Goal: Check status: Check status

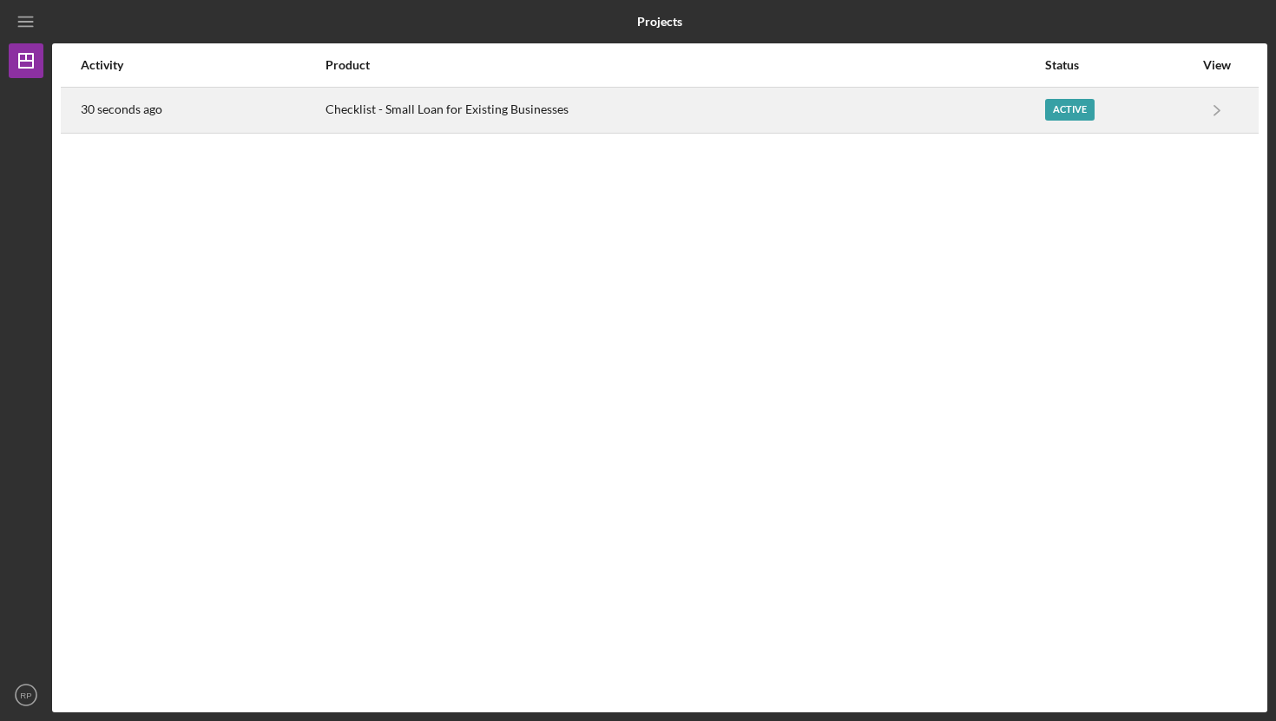
click at [529, 115] on div "Checklist - Small Loan for Existing Businesses" at bounding box center [685, 110] width 718 height 43
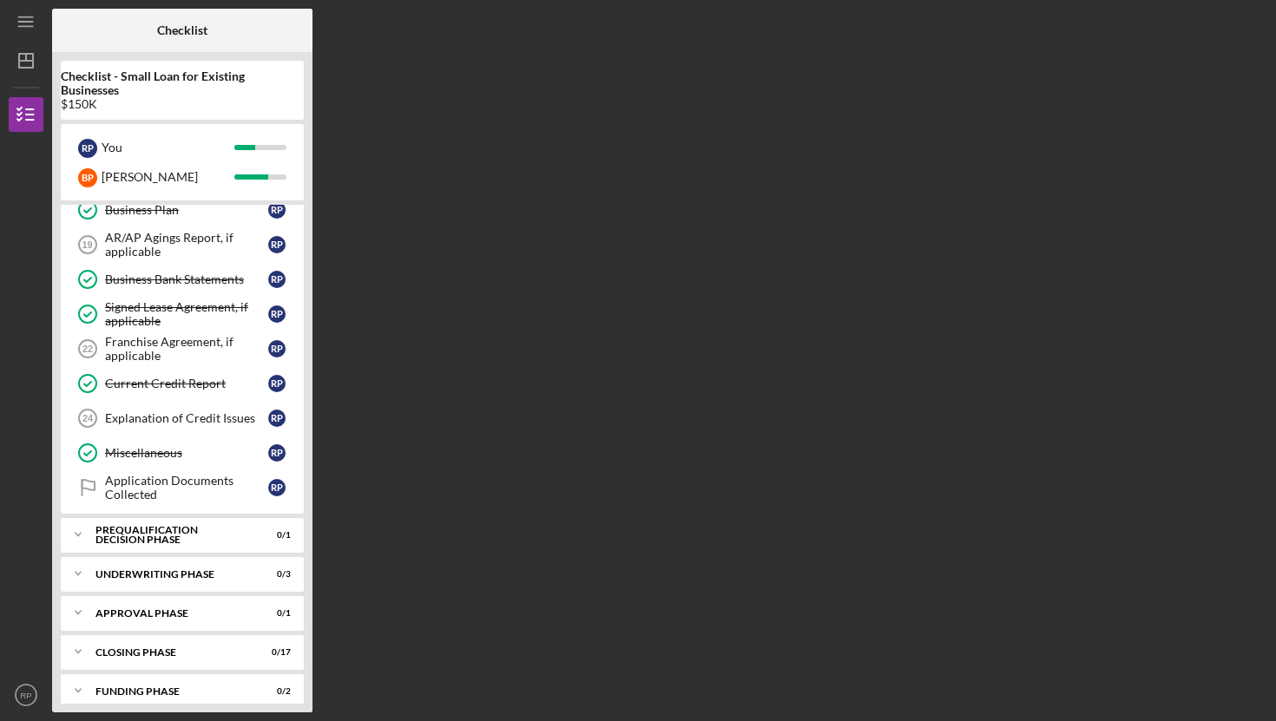
scroll to position [652, 0]
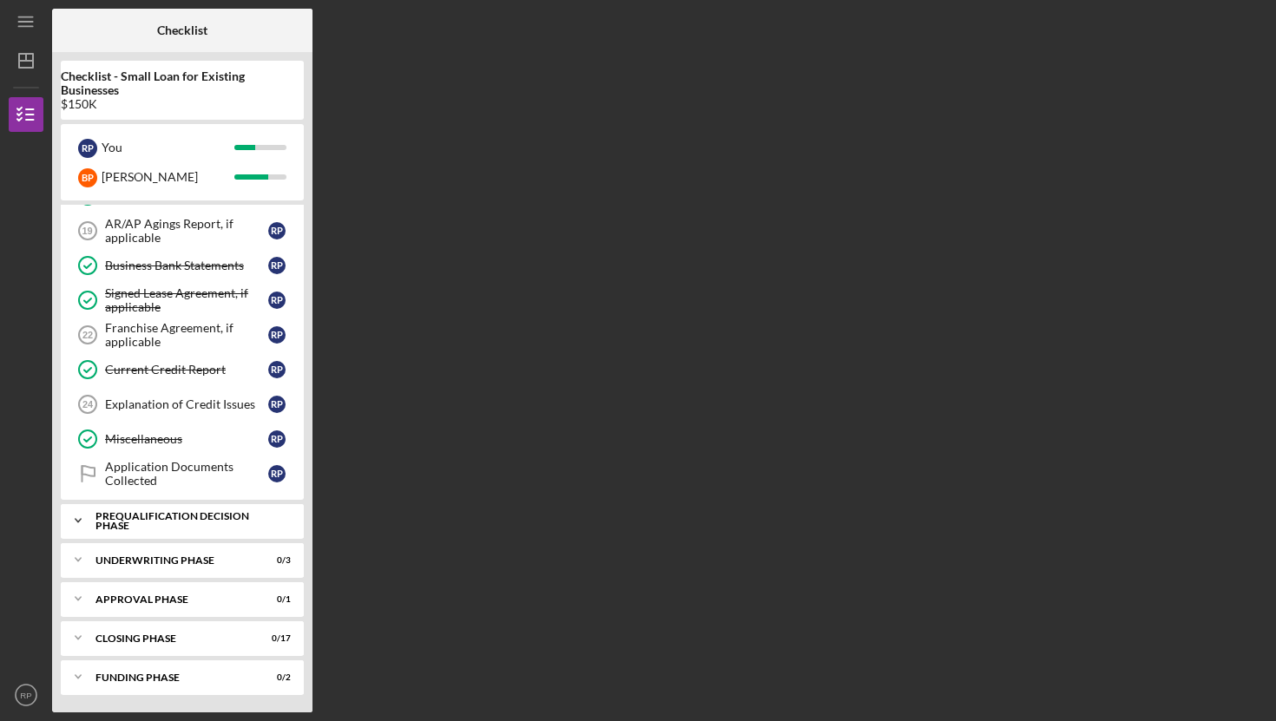
click at [150, 523] on div "Prequalification Decision Phase" at bounding box center [188, 521] width 187 height 20
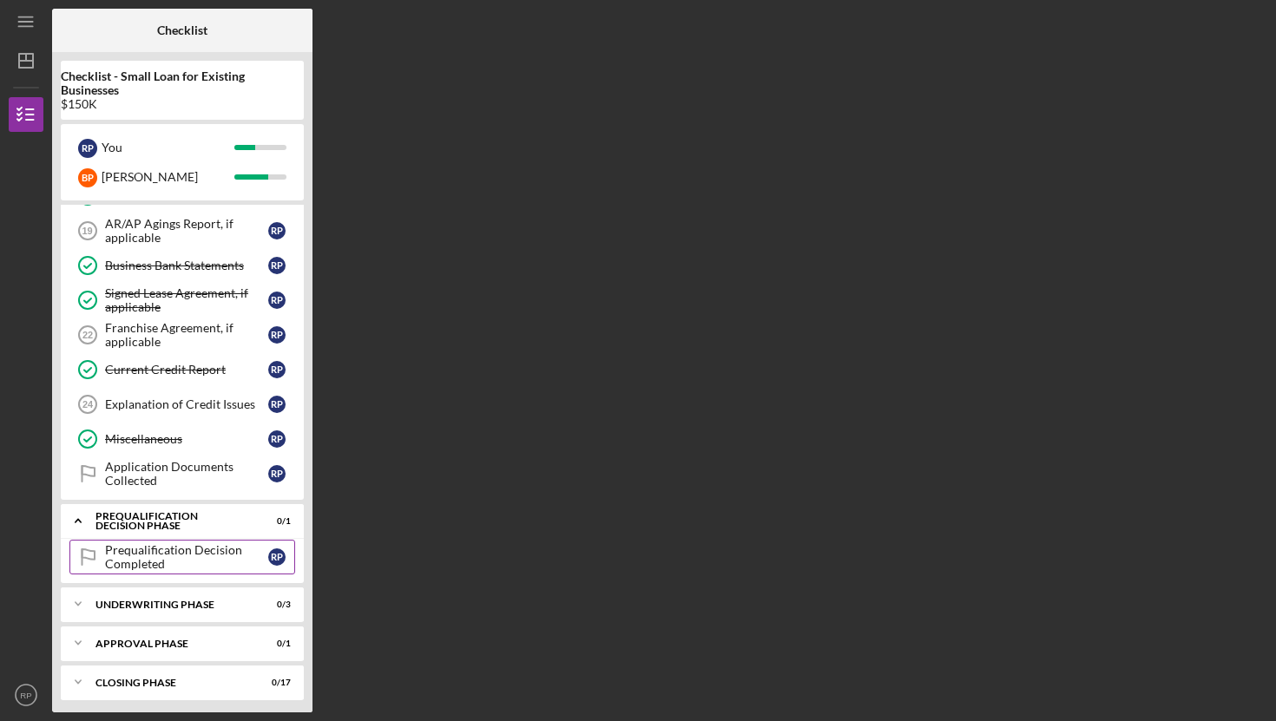
click at [158, 563] on div "Prequalification Decision Completed" at bounding box center [186, 557] width 163 height 28
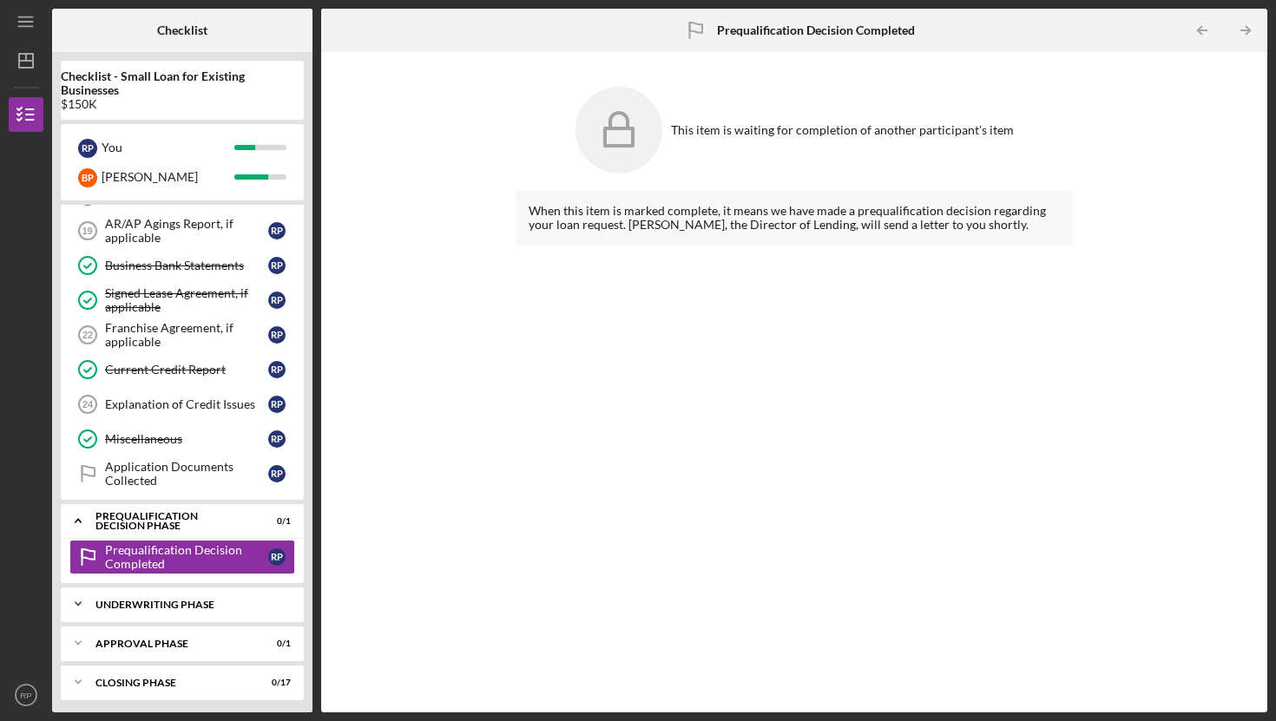
click at [159, 609] on div "Underwriting Phase" at bounding box center [188, 605] width 187 height 10
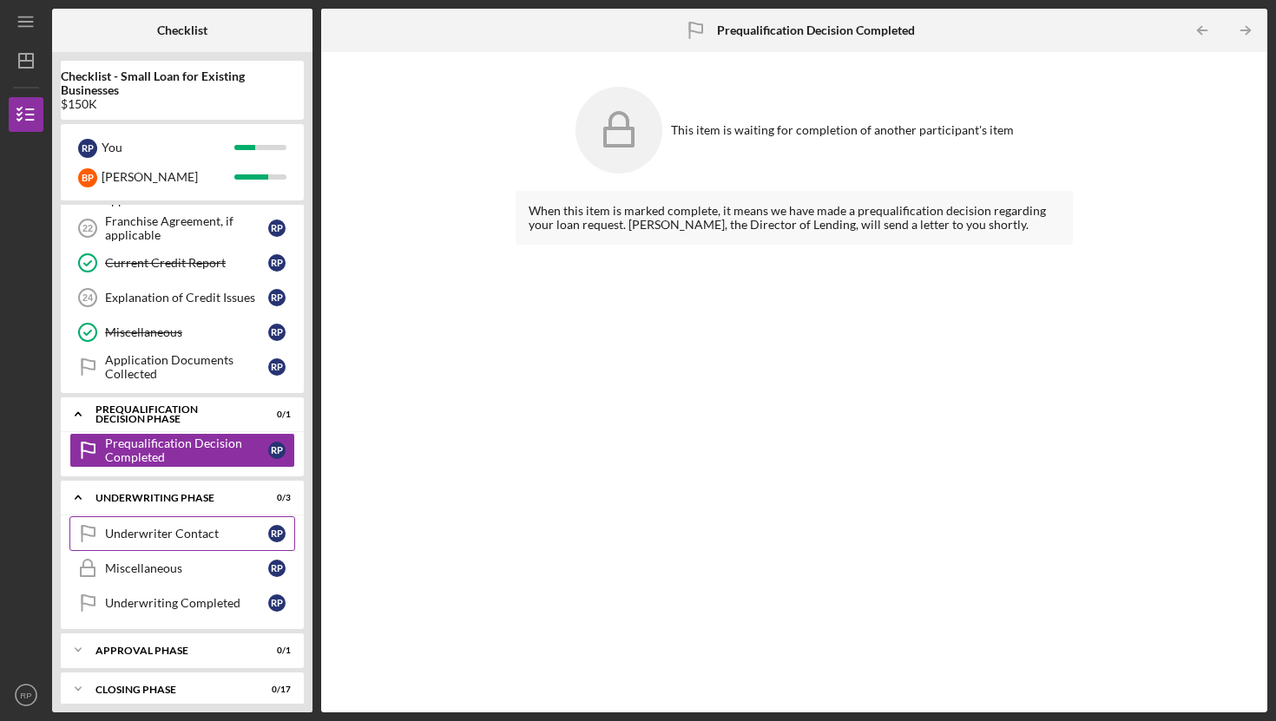
scroll to position [810, 0]
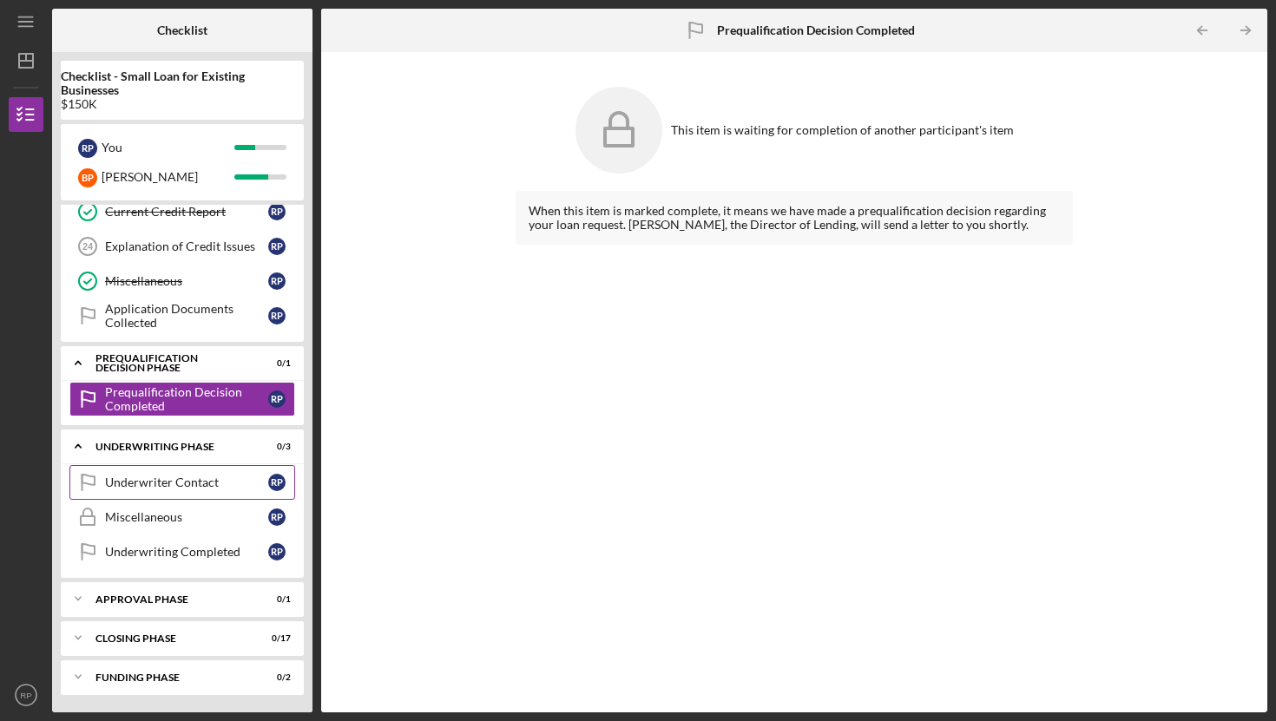
click at [154, 487] on div "Underwriter Contact" at bounding box center [186, 483] width 163 height 14
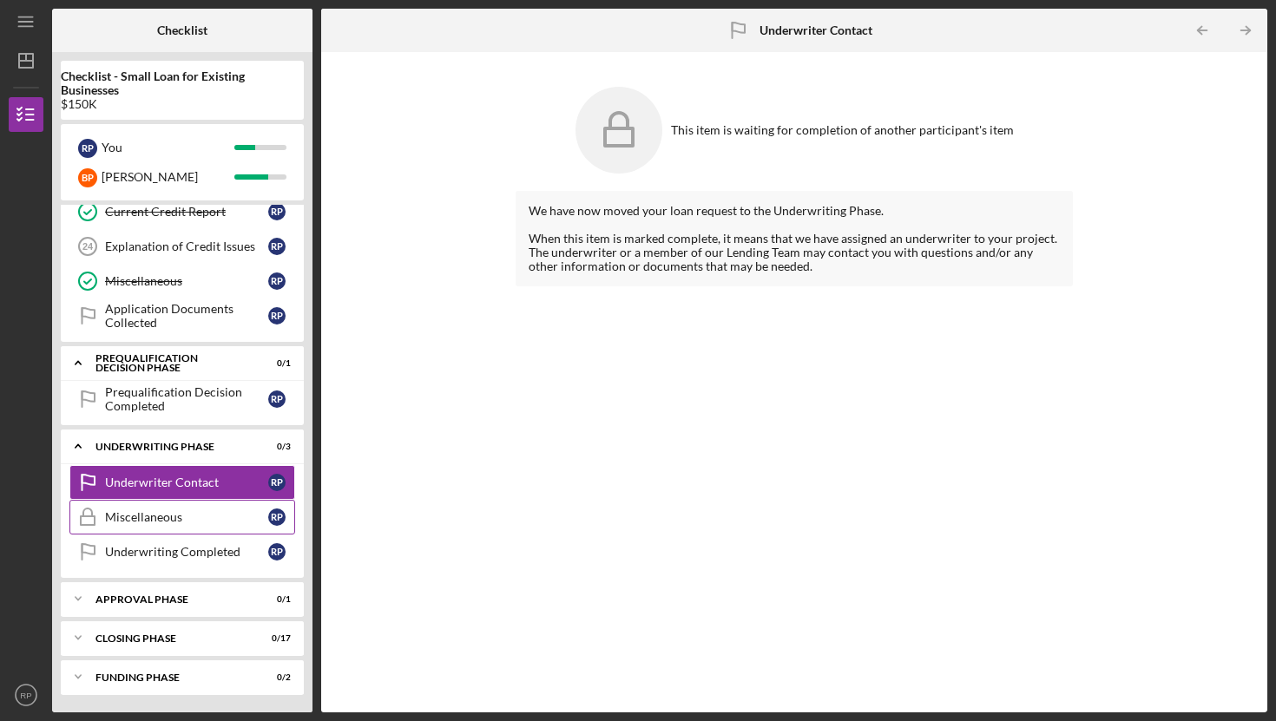
click at [141, 510] on div "Miscellaneous" at bounding box center [186, 517] width 163 height 14
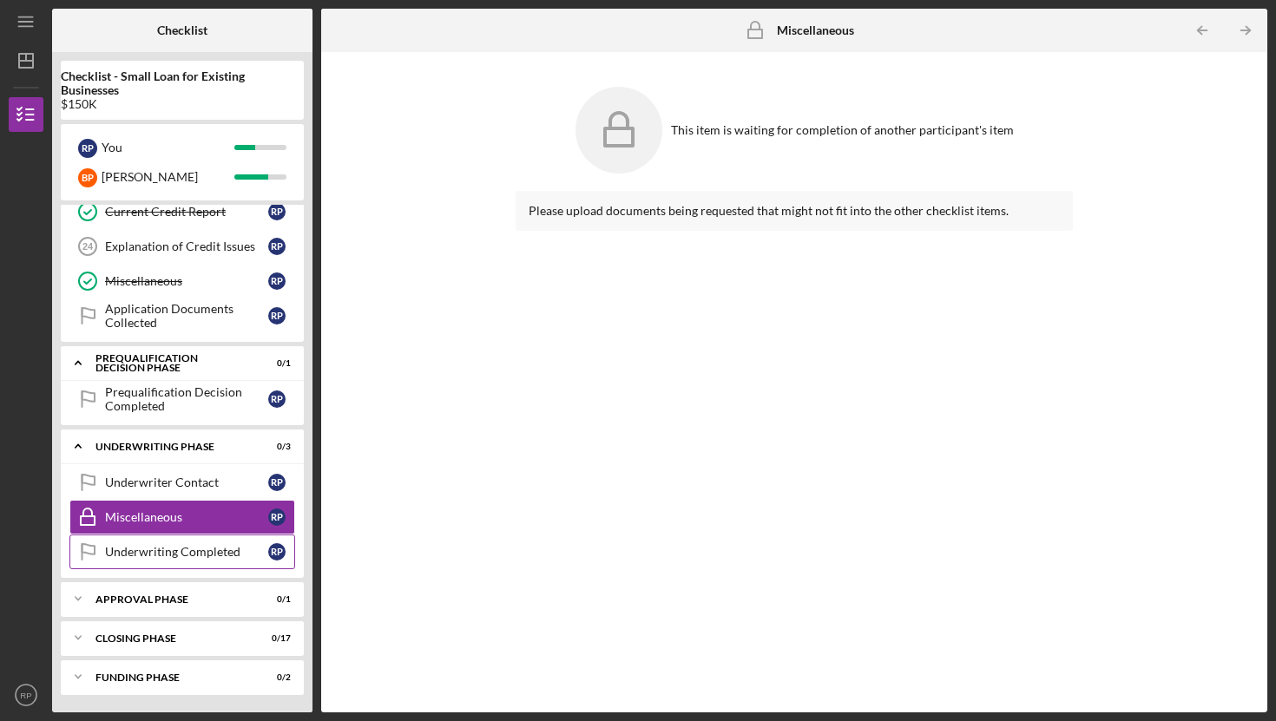
click at [120, 545] on div "Underwriting Completed" at bounding box center [186, 552] width 163 height 14
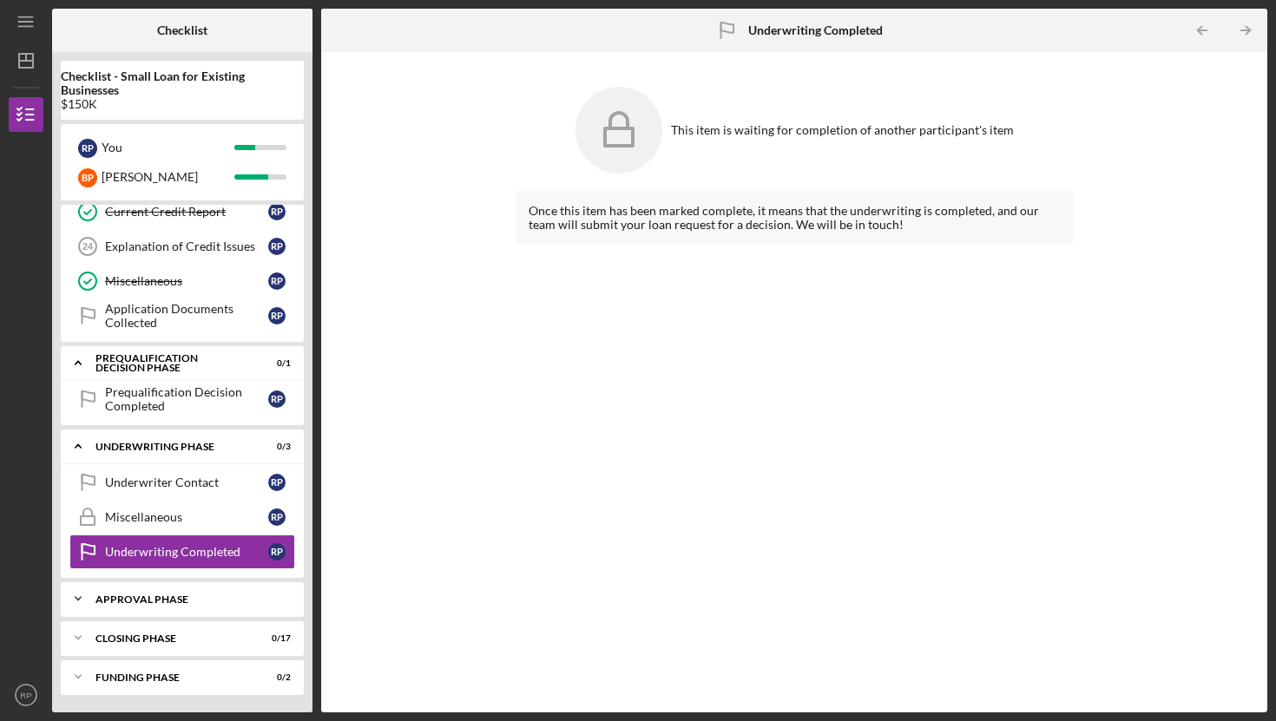
click at [122, 597] on div "Approval Phase" at bounding box center [188, 600] width 187 height 10
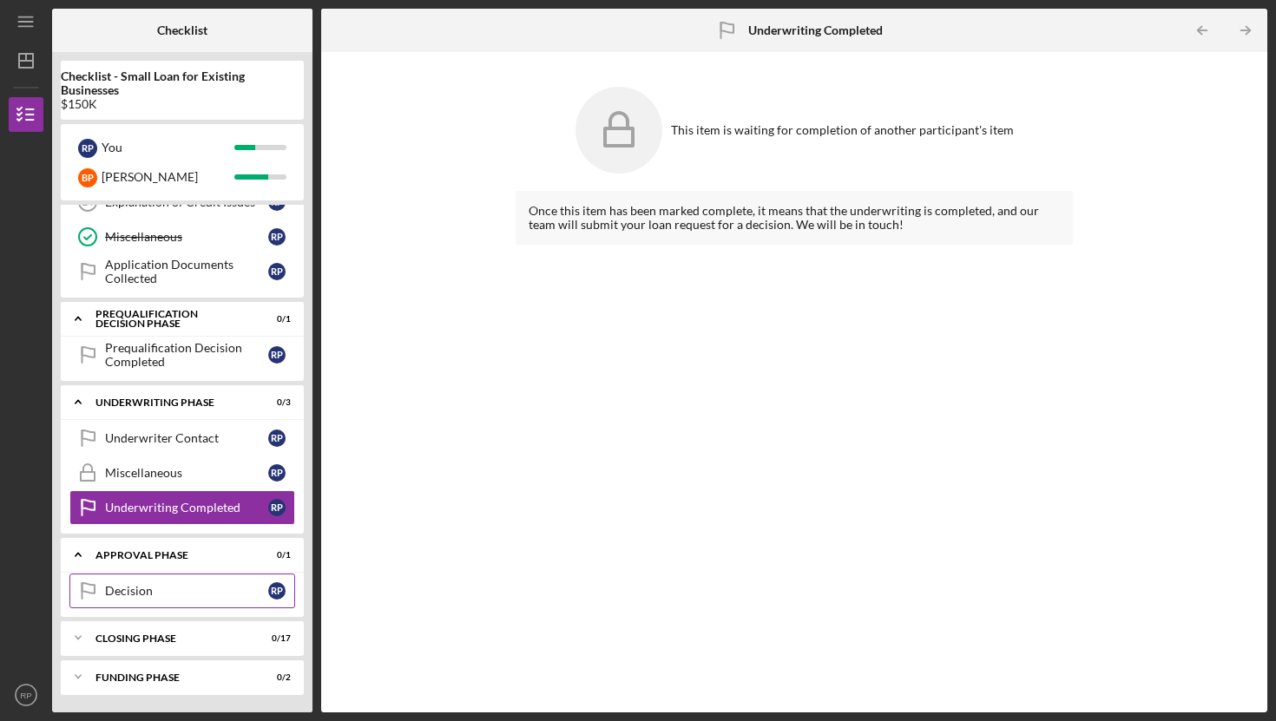
click at [114, 590] on div "Decision" at bounding box center [186, 591] width 163 height 14
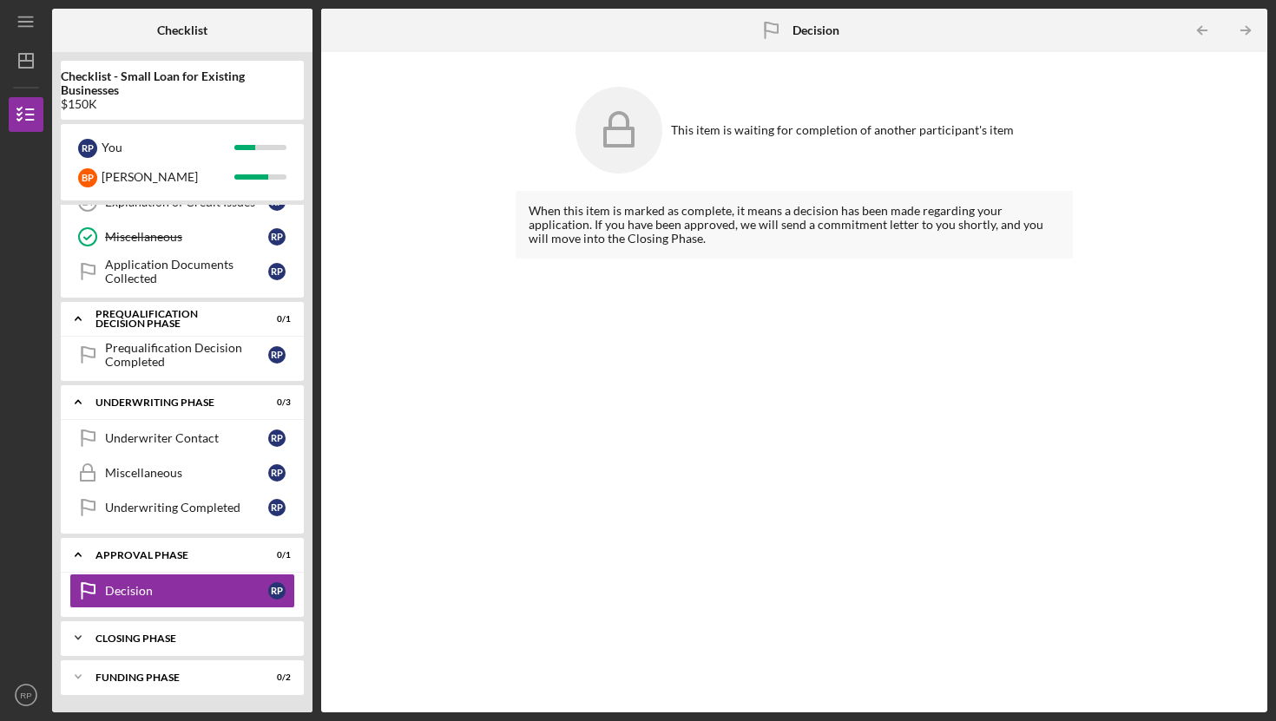
click at [97, 638] on div "Closing Phase" at bounding box center [188, 639] width 187 height 10
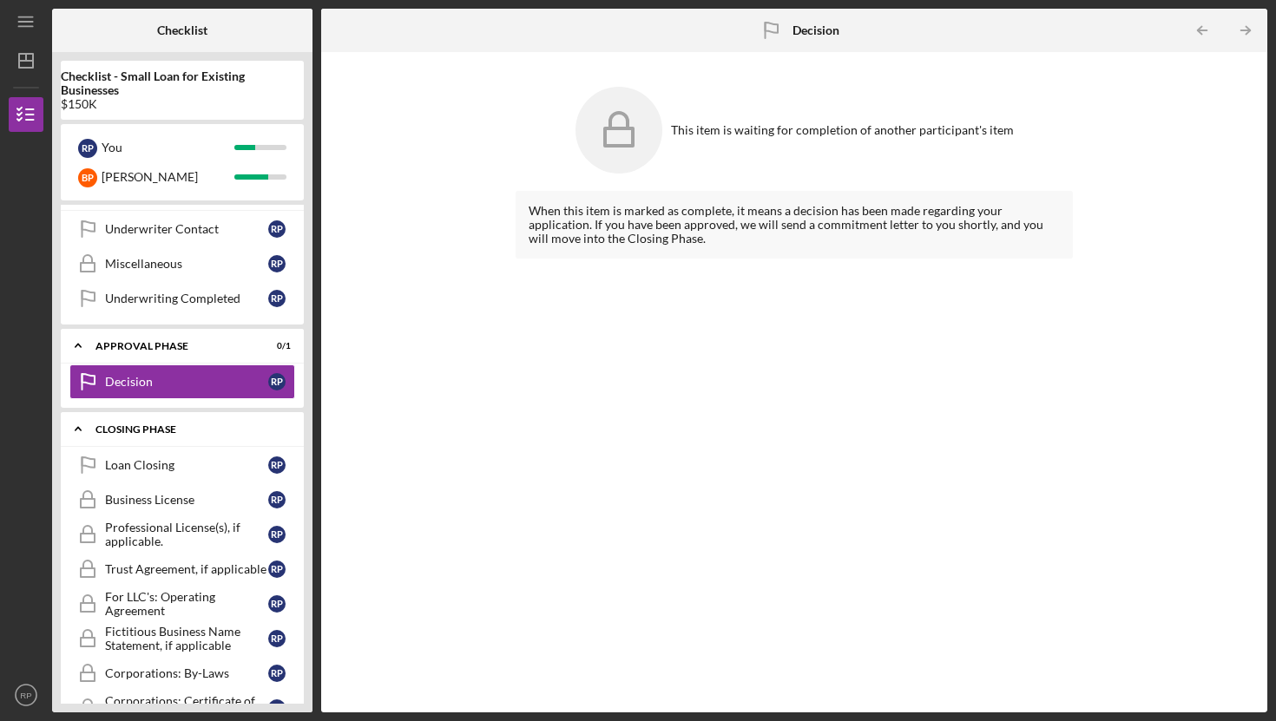
scroll to position [1063, 0]
click at [166, 466] on div "Loan Closing" at bounding box center [186, 466] width 163 height 14
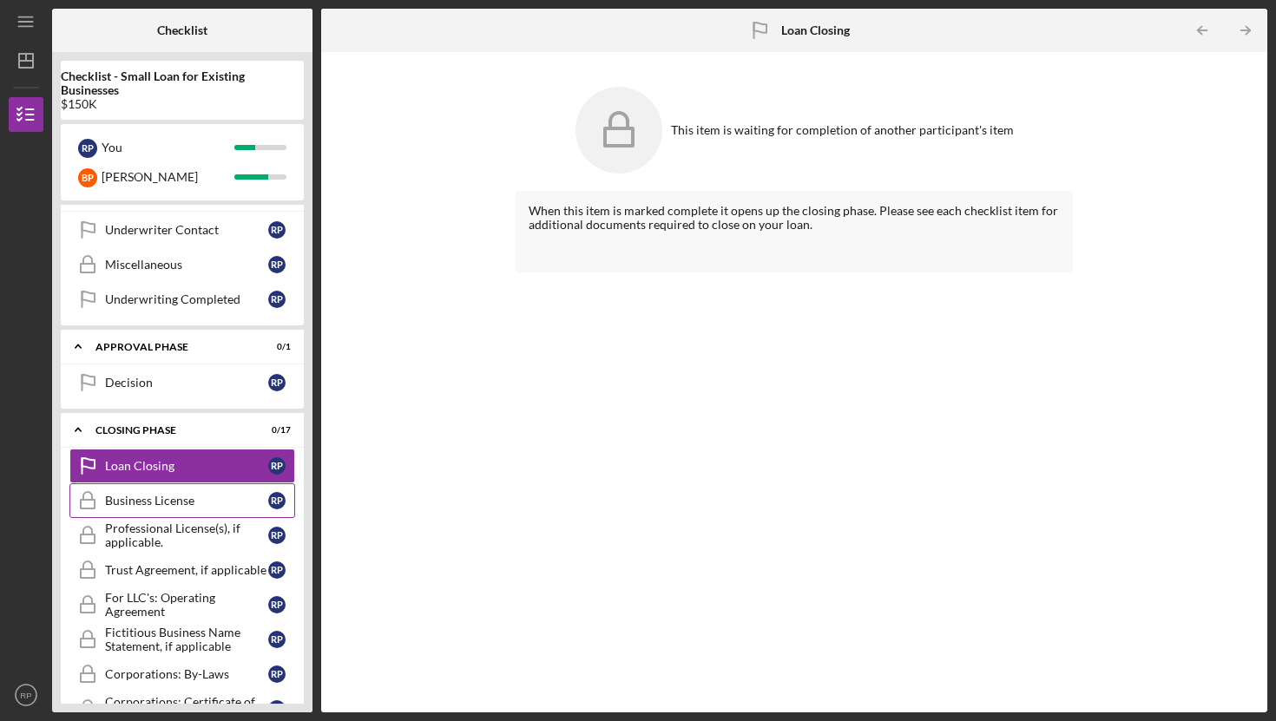
click at [148, 502] on div "Business License" at bounding box center [186, 501] width 163 height 14
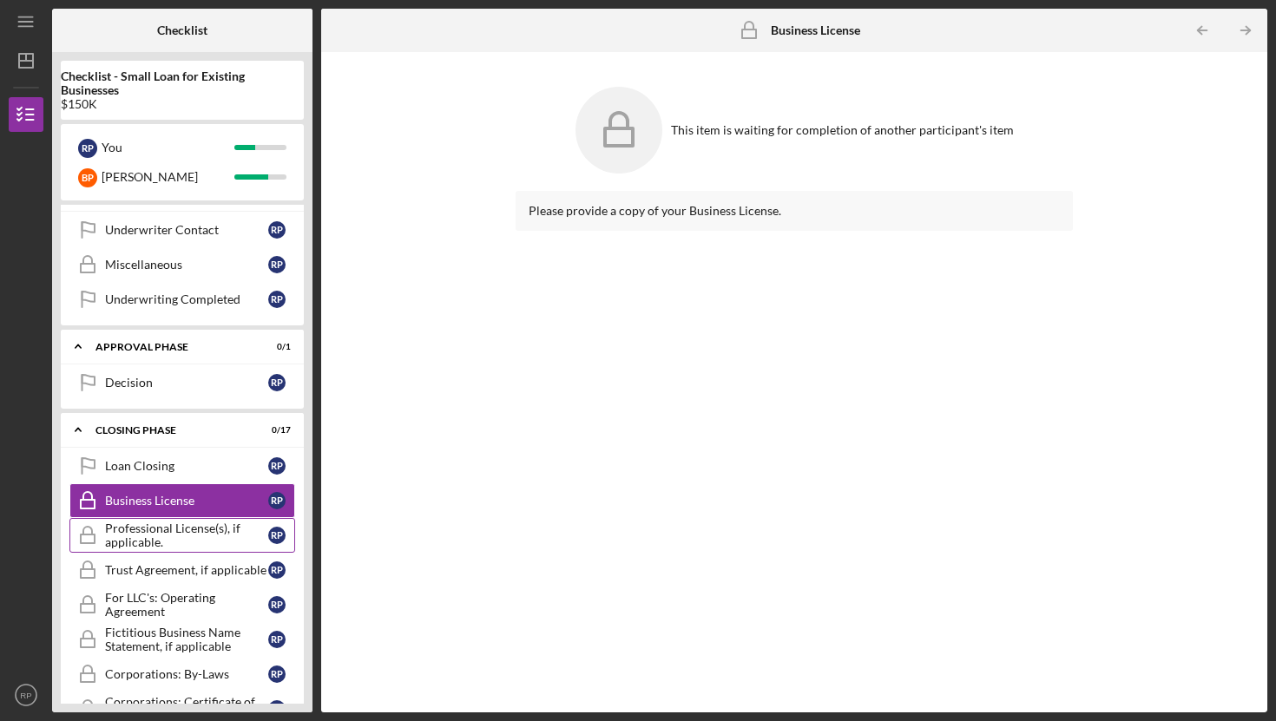
click at [127, 539] on div "Professional License(s), if applicable." at bounding box center [186, 536] width 163 height 28
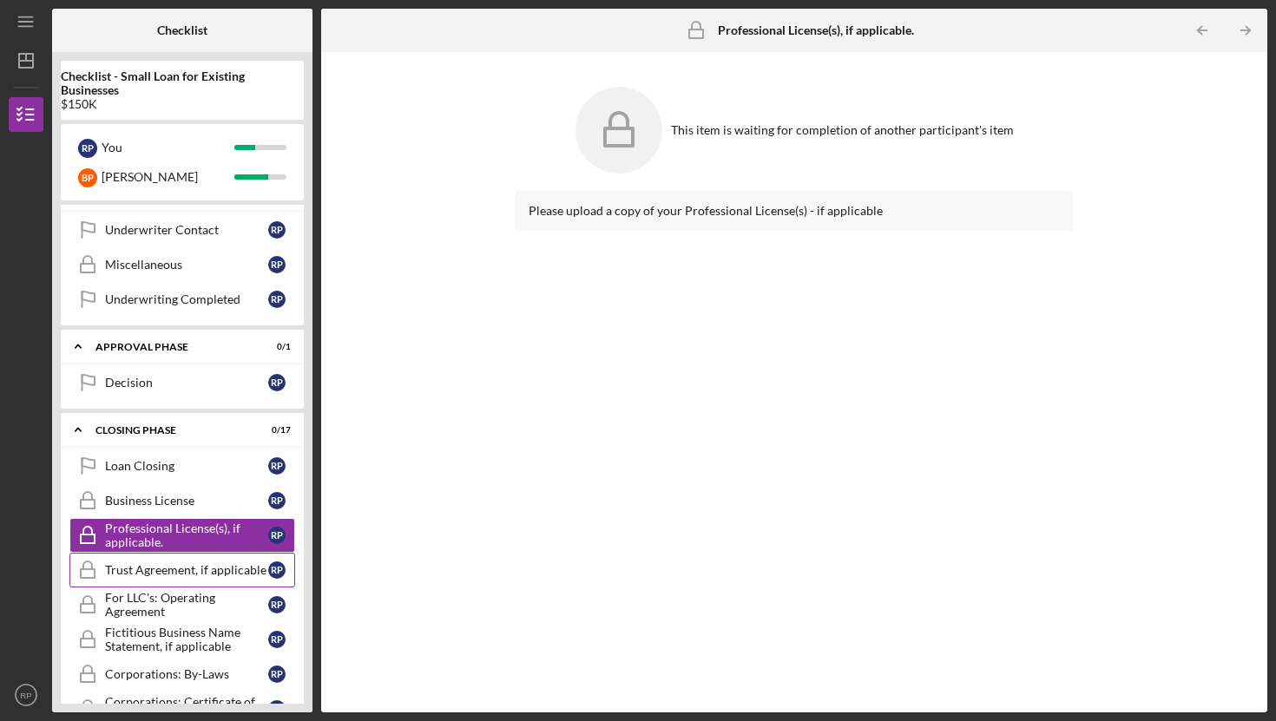
click at [150, 566] on div "Trust Agreement, if applicable" at bounding box center [186, 570] width 163 height 14
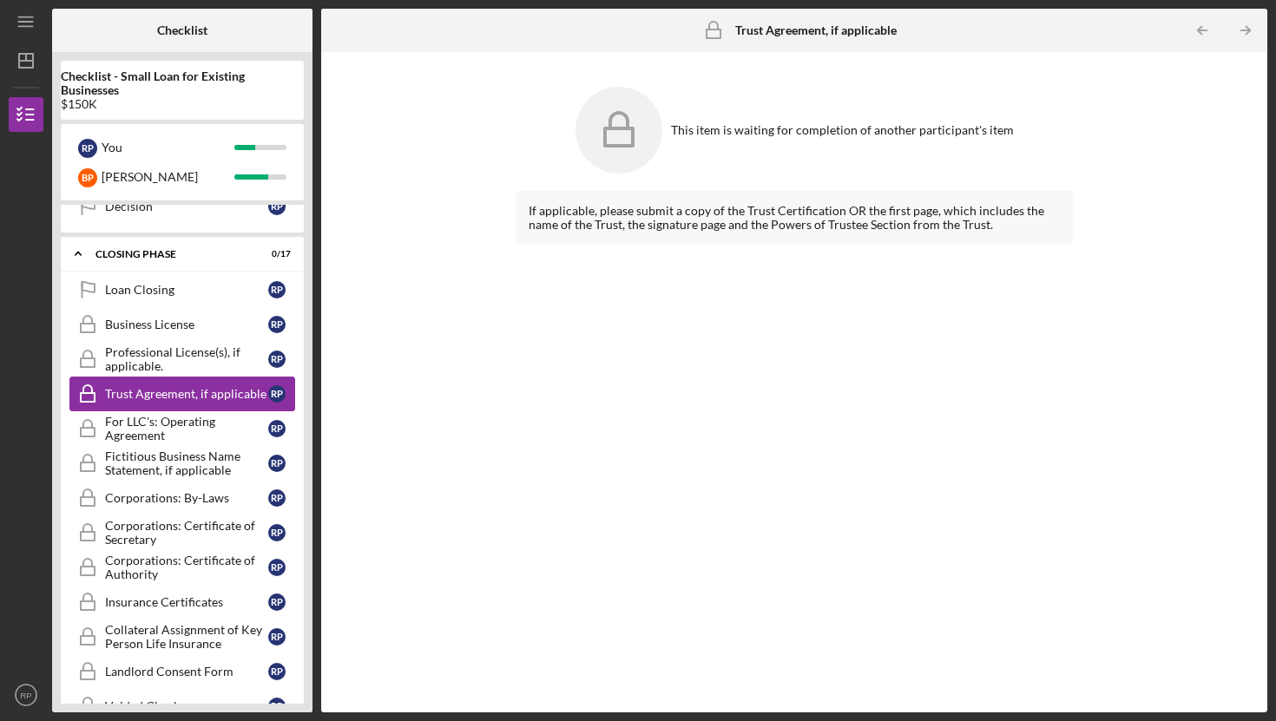
scroll to position [1244, 0]
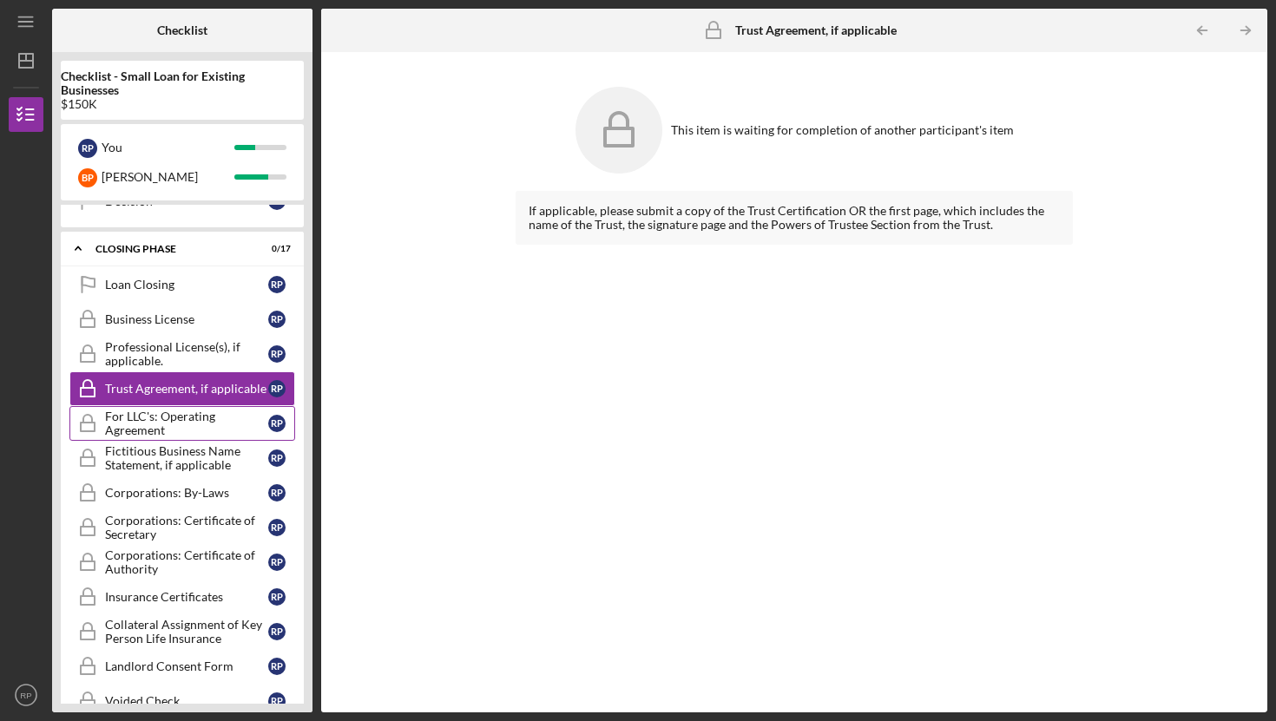
click at [188, 423] on div "For LLC's: Operating Agreement" at bounding box center [186, 424] width 163 height 28
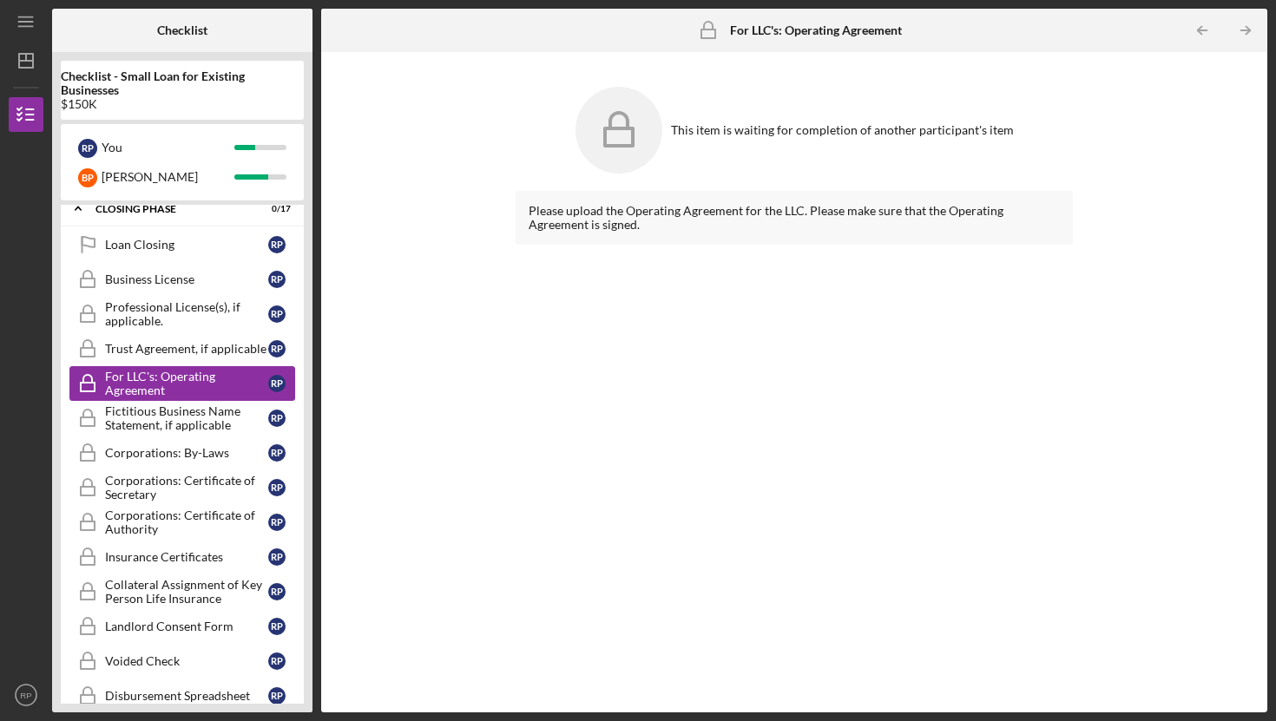
scroll to position [1285, 0]
click at [153, 413] on div "Fictitious Business Name Statement, if applicable" at bounding box center [186, 418] width 163 height 28
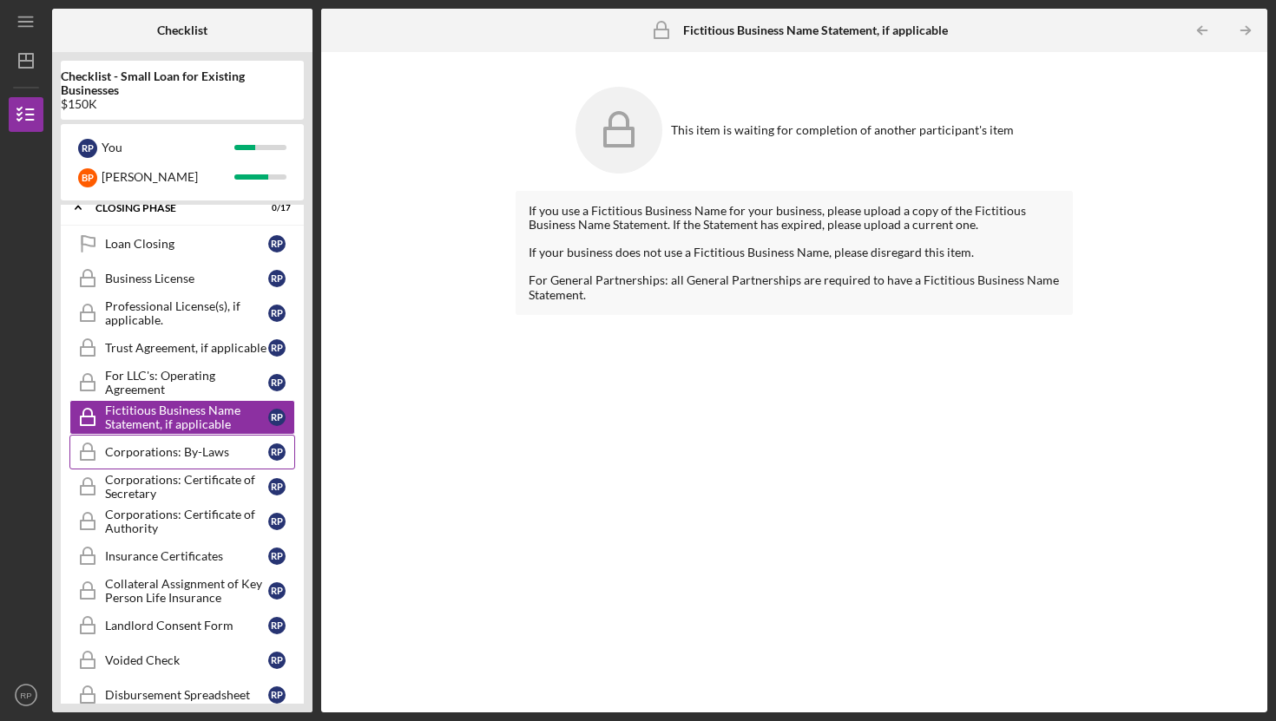
click at [157, 460] on link "Corporations: By-Laws Corporations: By-Laws R P" at bounding box center [182, 452] width 226 height 35
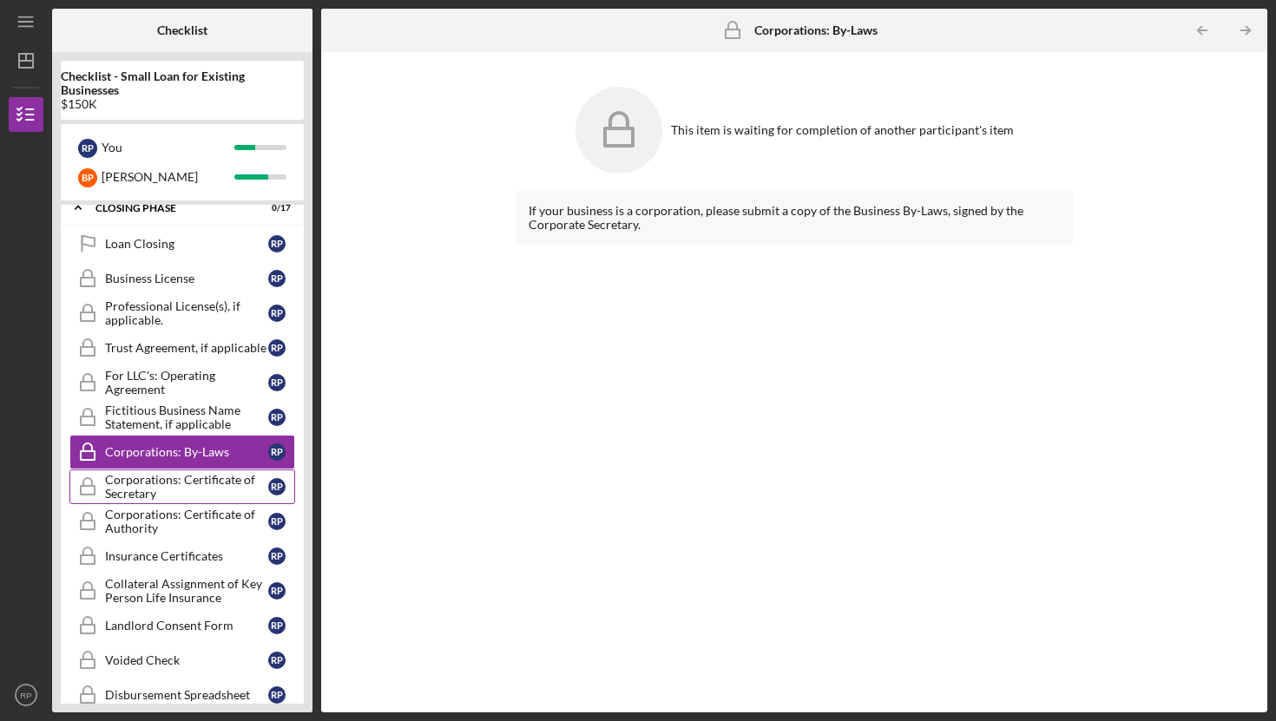
click at [131, 487] on div "Corporations: Certificate of Secretary" at bounding box center [186, 487] width 163 height 28
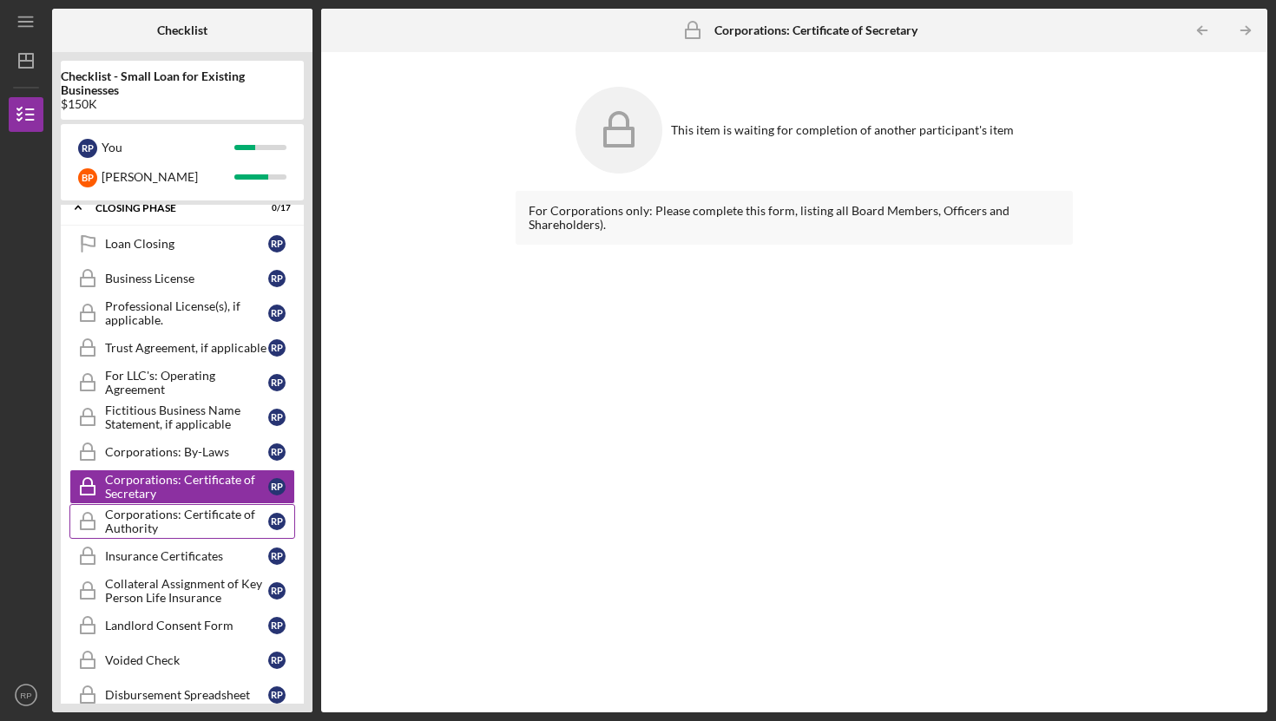
click at [130, 520] on div "Corporations: Certificate of Authority" at bounding box center [186, 522] width 163 height 28
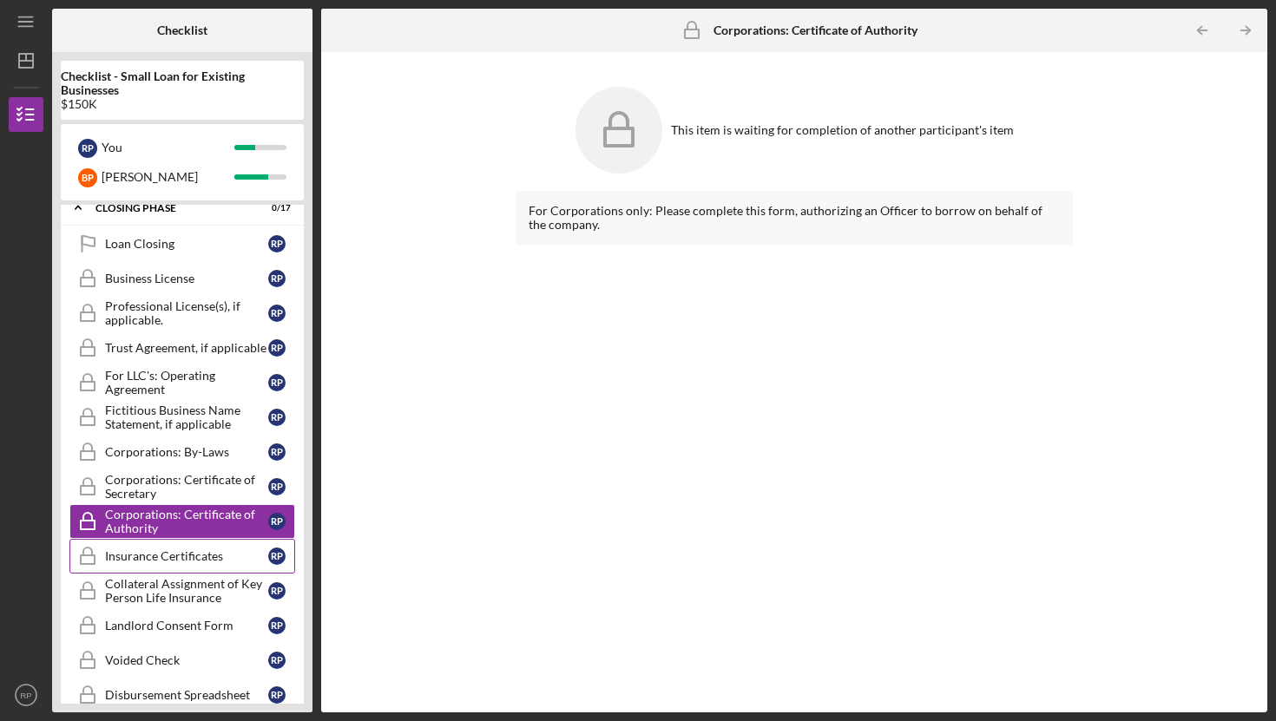
click at [144, 560] on div "Insurance Certificates" at bounding box center [186, 557] width 163 height 14
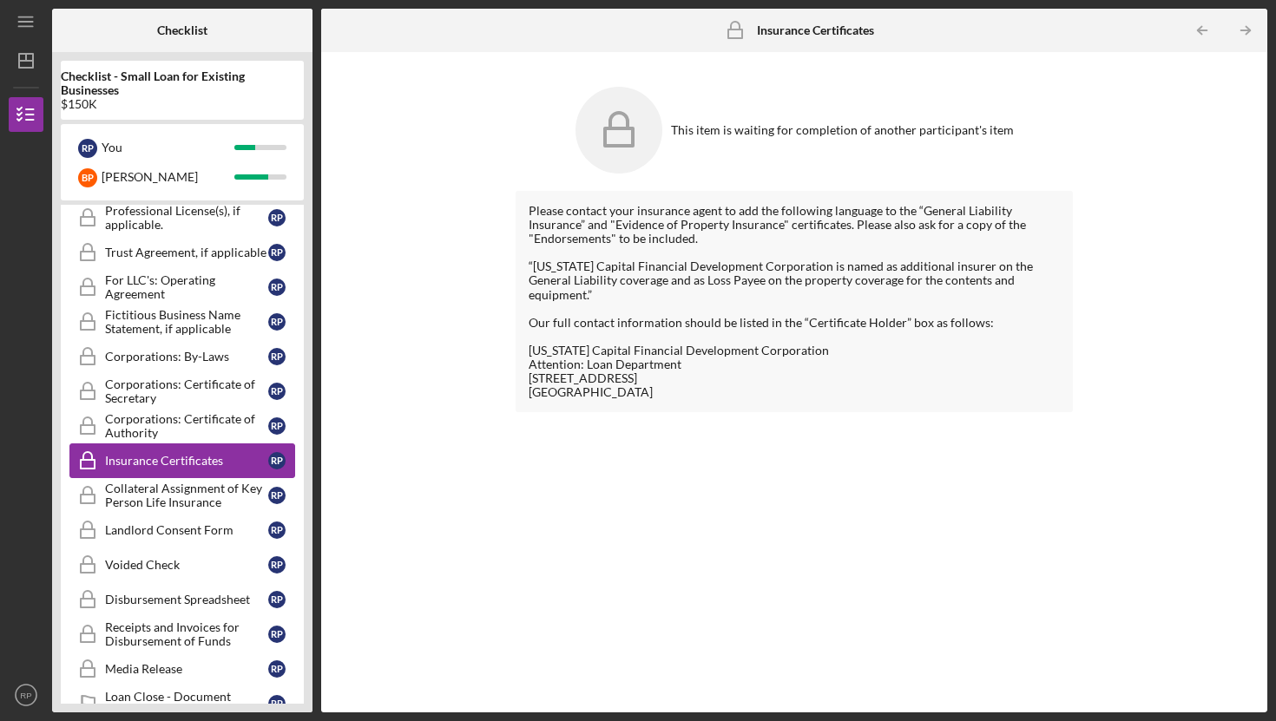
scroll to position [1390, 0]
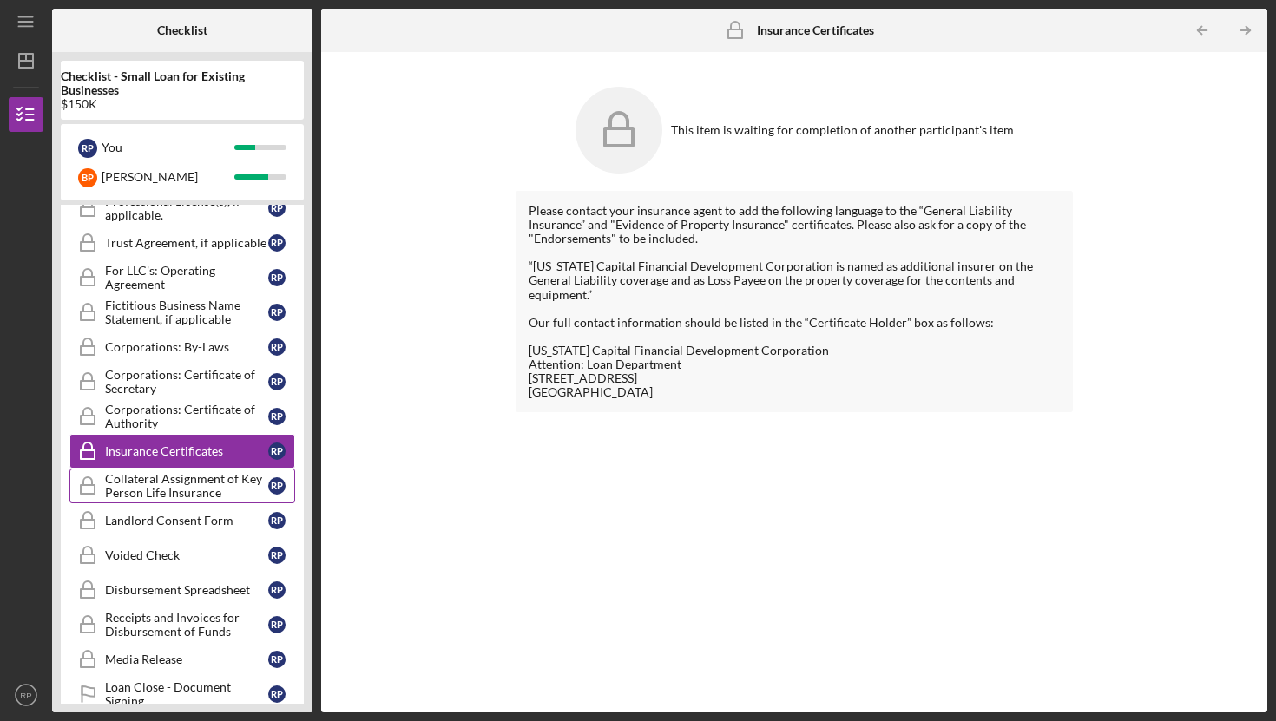
click at [152, 480] on div "Collateral Assignment of Key Person Life Insurance" at bounding box center [186, 486] width 163 height 28
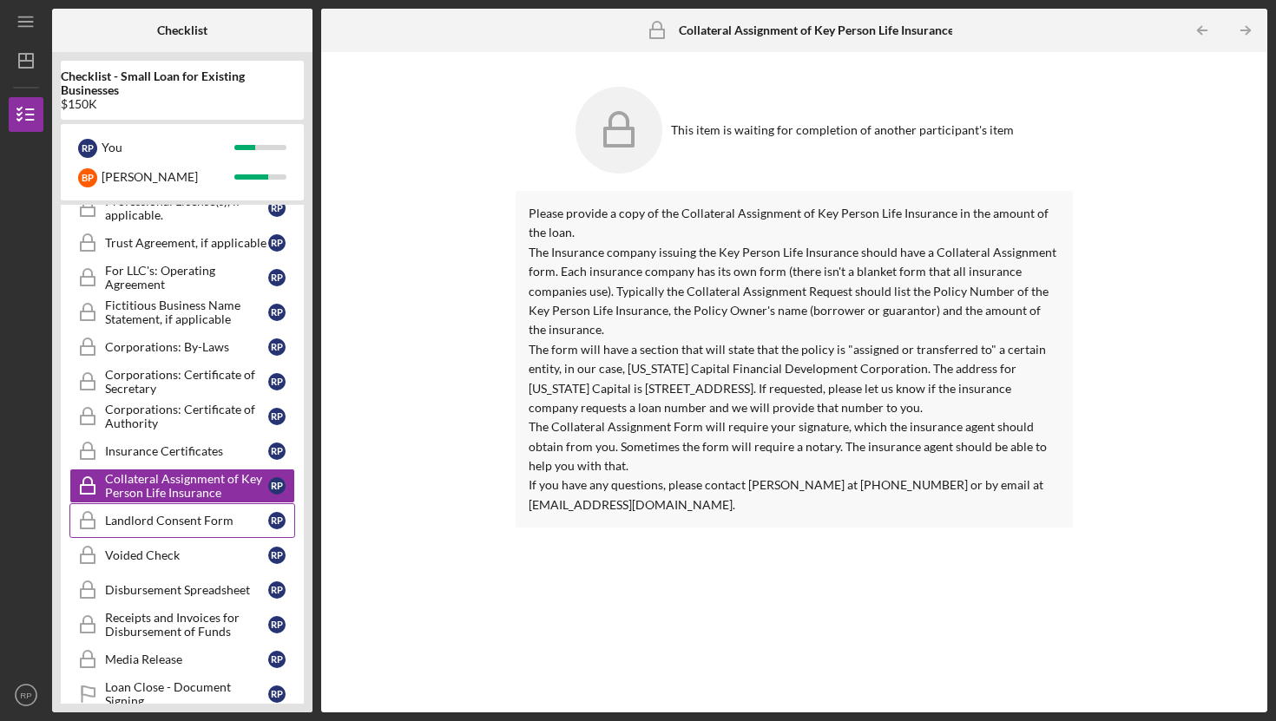
click at [179, 522] on div "Landlord Consent Form" at bounding box center [186, 521] width 163 height 14
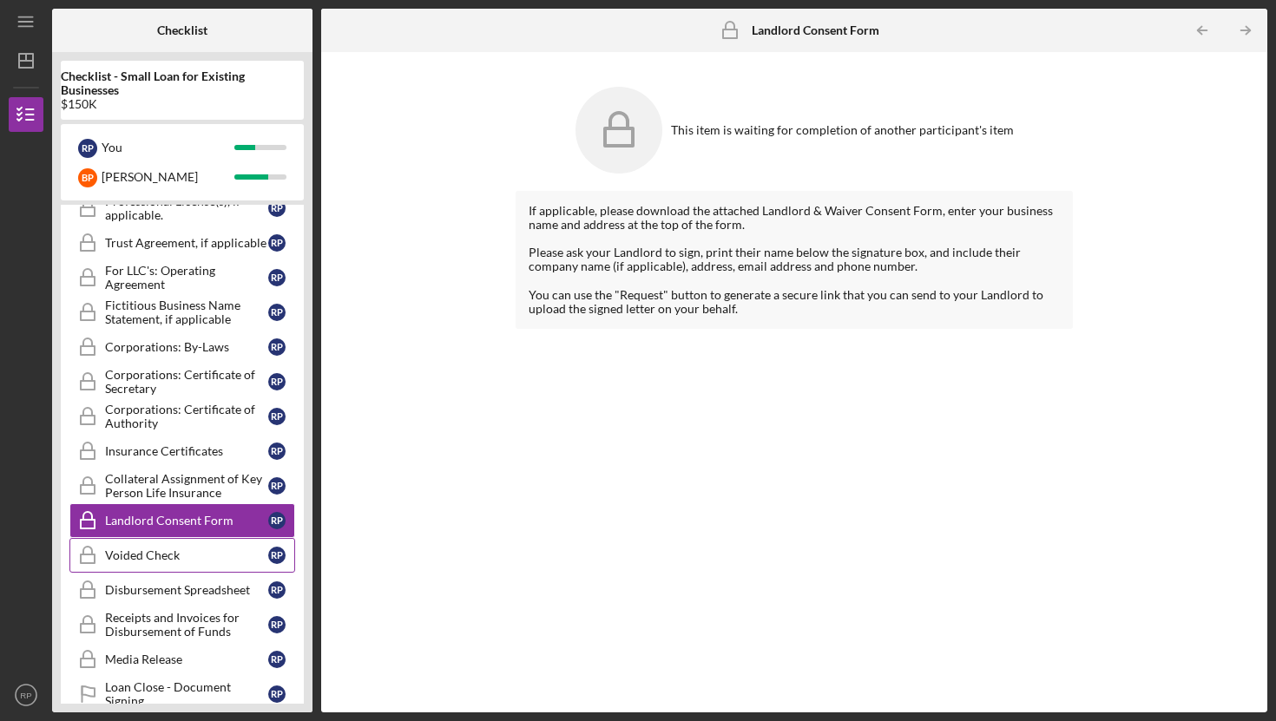
click at [147, 558] on div "Voided Check" at bounding box center [186, 556] width 163 height 14
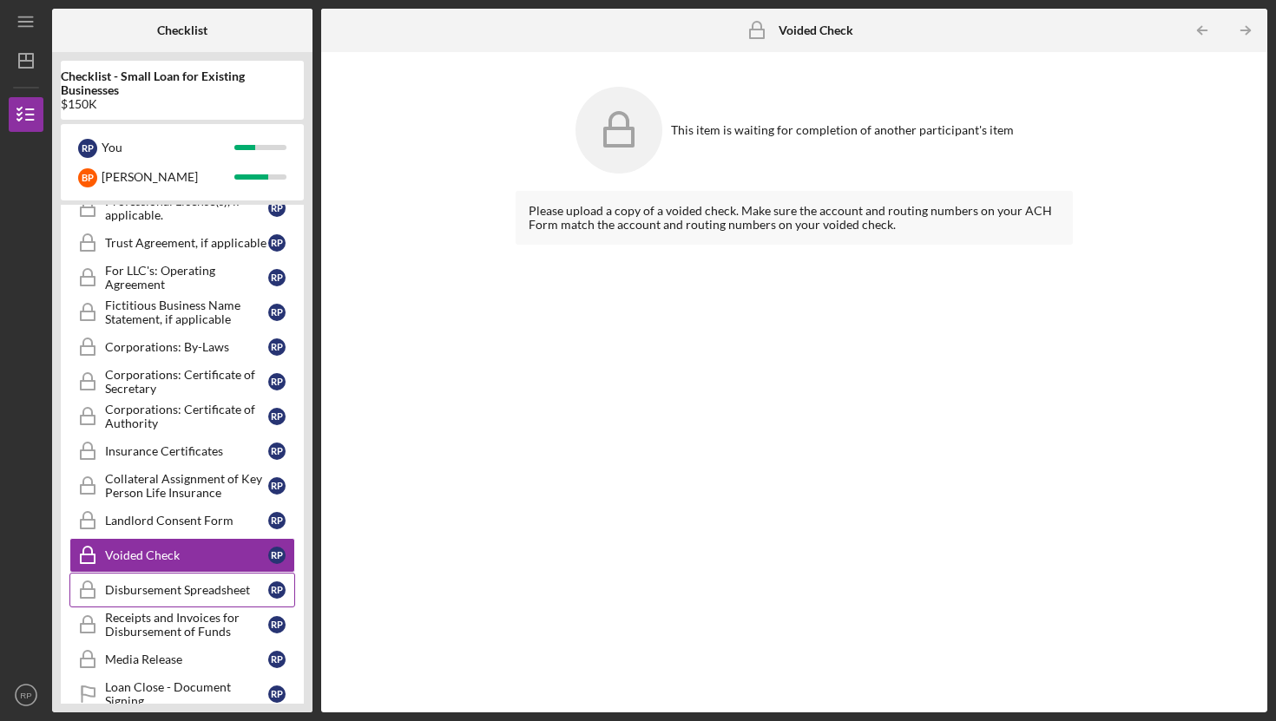
click at [192, 601] on link "Disbursement Spreadsheet Disbursement Spreadsheet R P" at bounding box center [182, 590] width 226 height 35
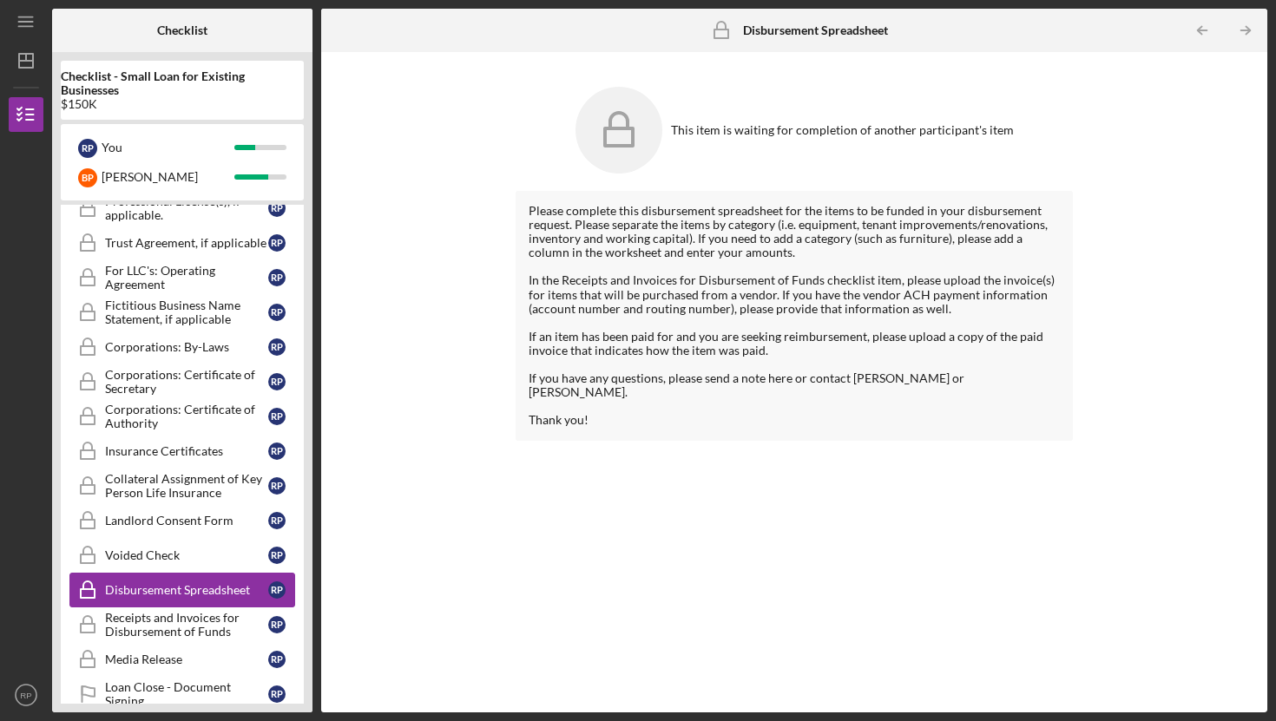
scroll to position [1454, 0]
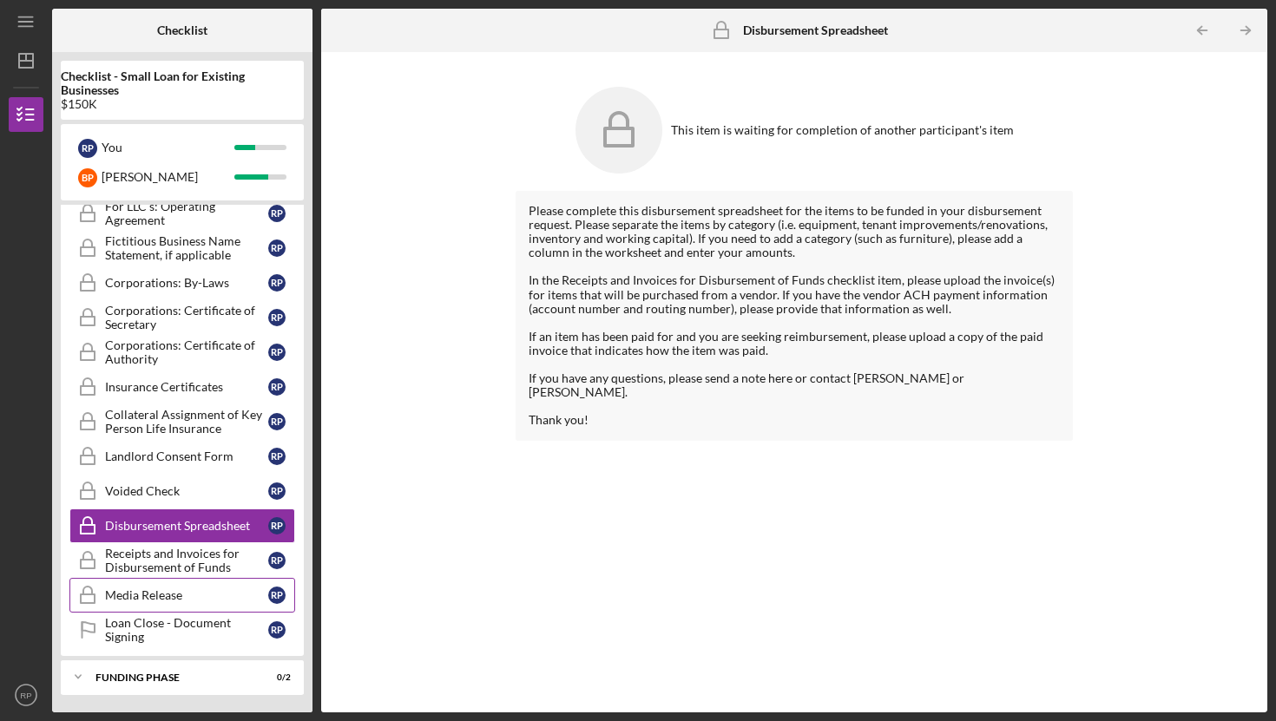
click at [152, 600] on div "Media Release" at bounding box center [186, 596] width 163 height 14
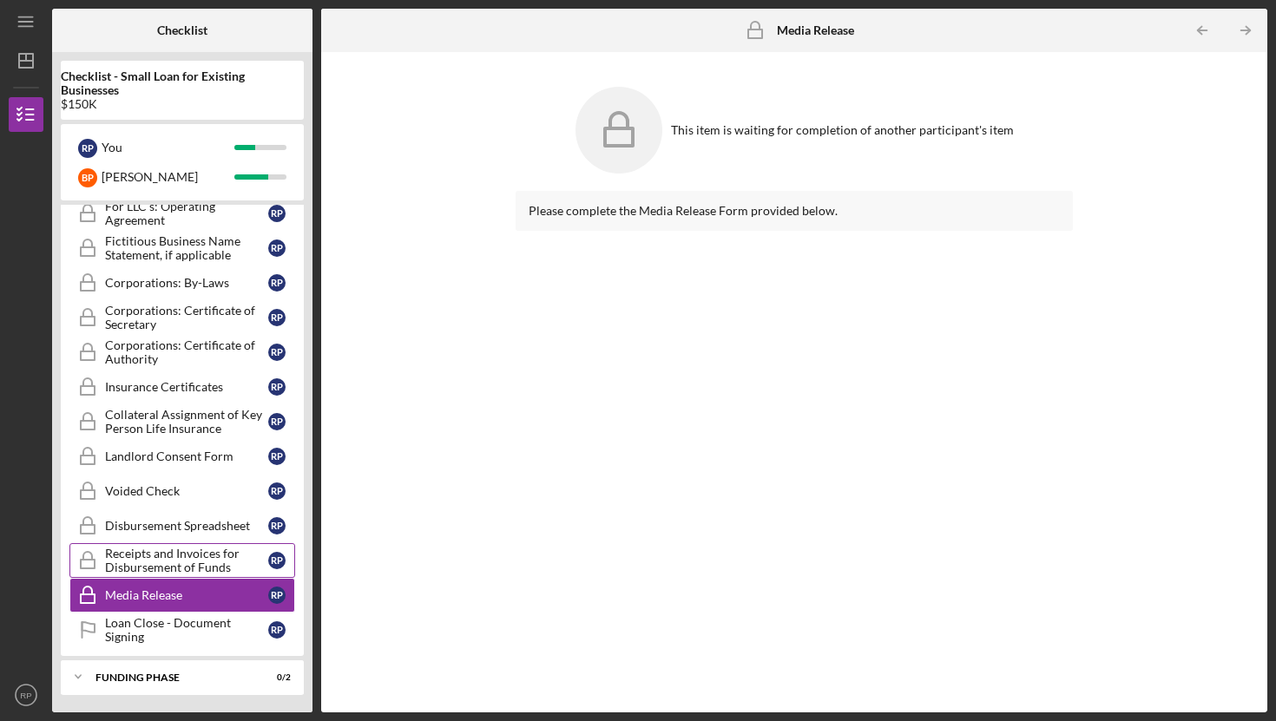
click at [140, 567] on div "Receipts and Invoices for Disbursement of Funds" at bounding box center [186, 561] width 163 height 28
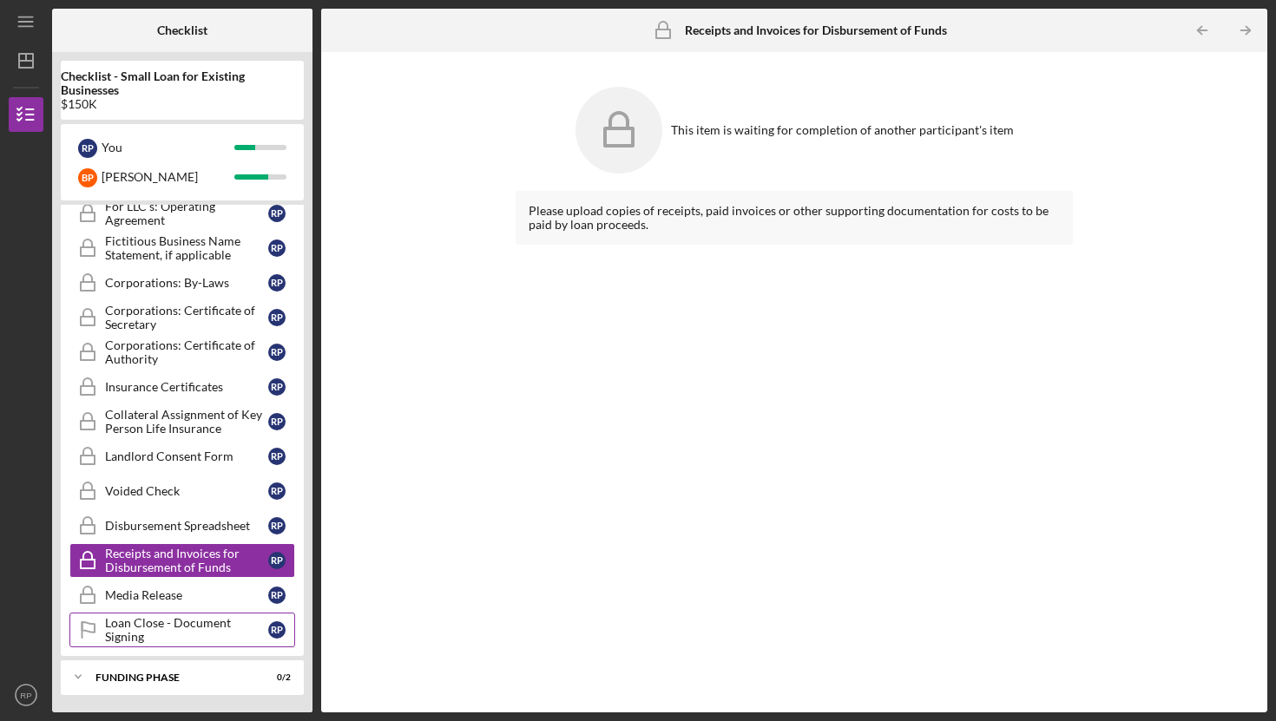
click at [135, 629] on div "Loan Close - Document Signing" at bounding box center [186, 630] width 163 height 28
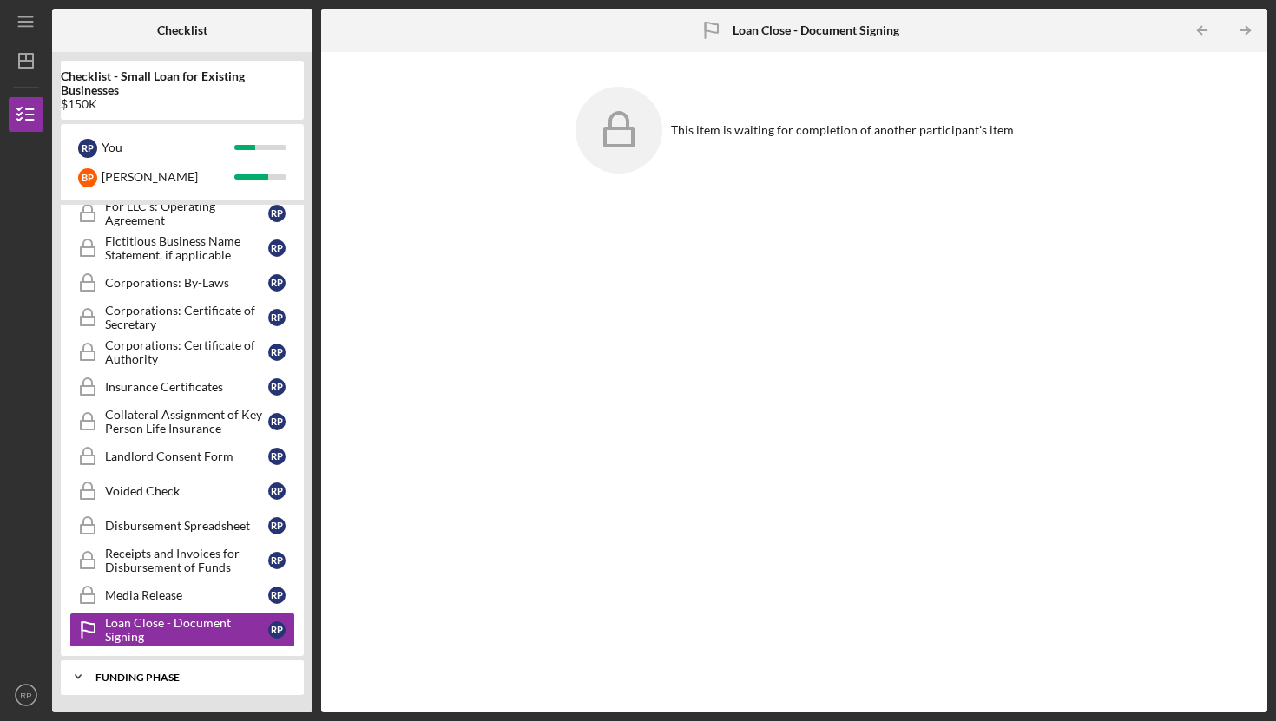
click at [153, 679] on div "Funding Phase" at bounding box center [188, 678] width 187 height 10
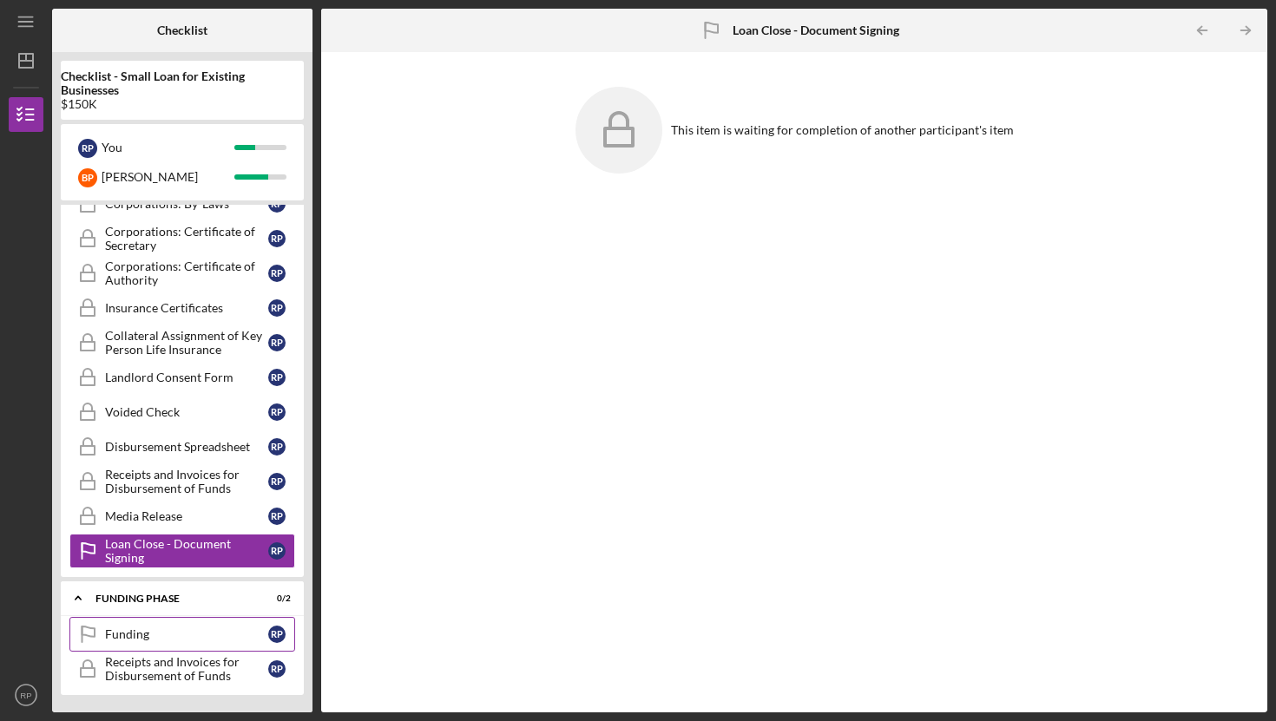
click at [146, 637] on div "Funding" at bounding box center [186, 635] width 163 height 14
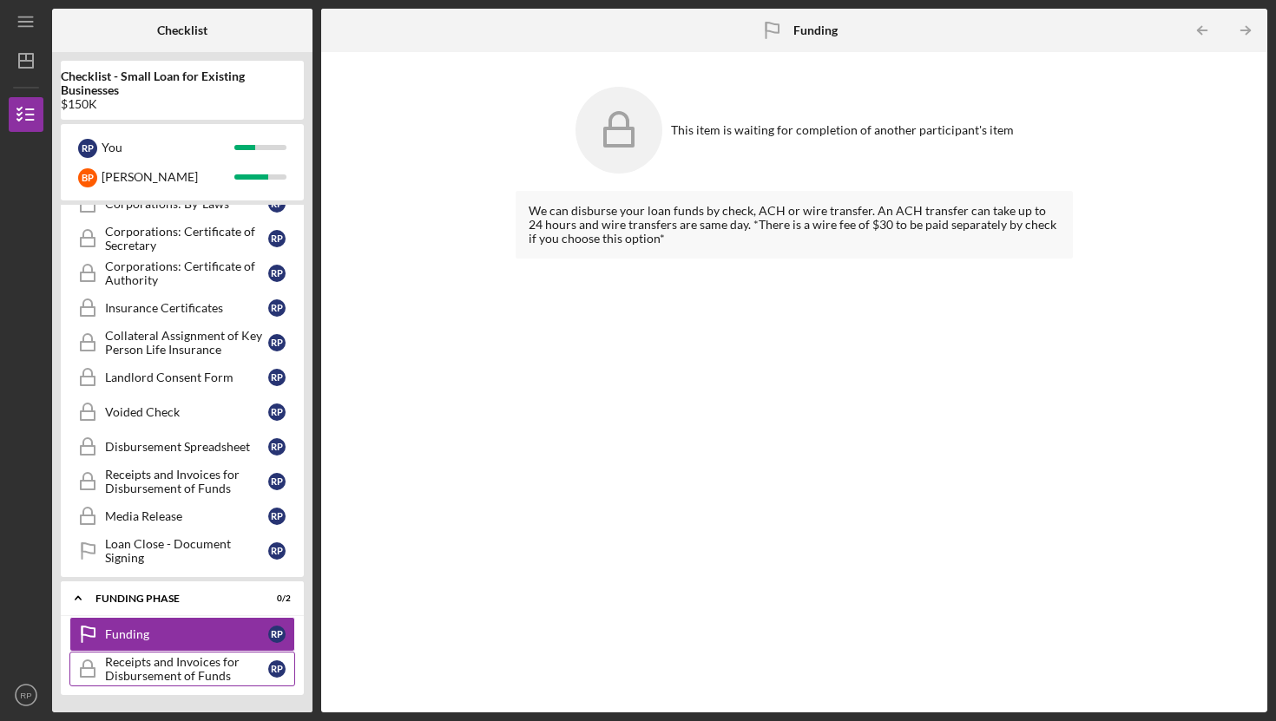
click at [151, 675] on div "Receipts and Invoices for Disbursement of Funds" at bounding box center [186, 669] width 163 height 28
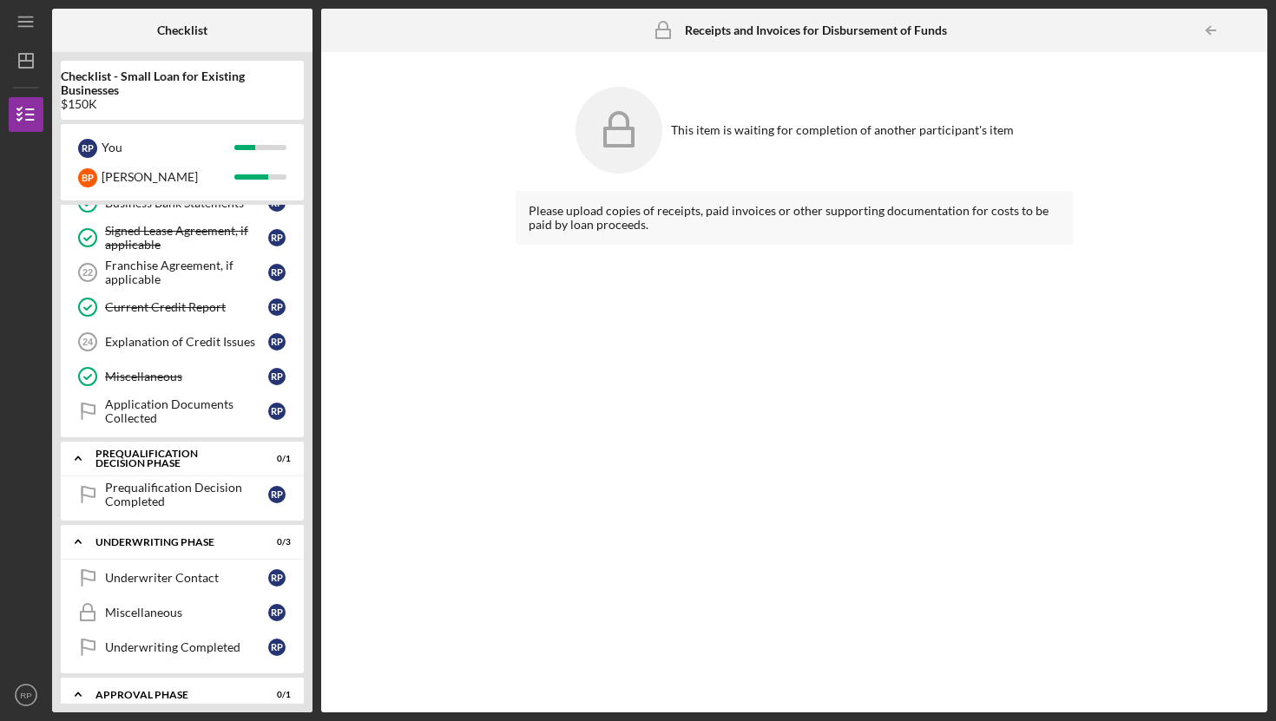
scroll to position [730, 0]
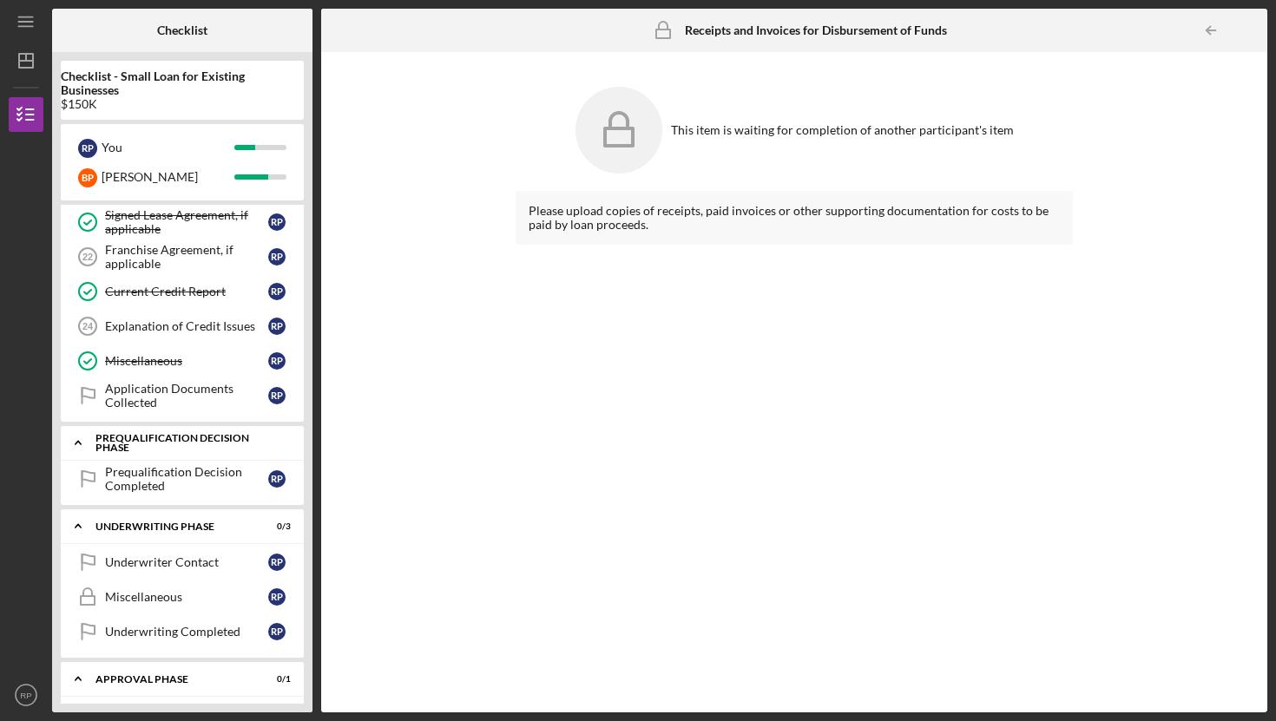
click at [137, 440] on div "Prequalification Decision Phase" at bounding box center [188, 443] width 187 height 20
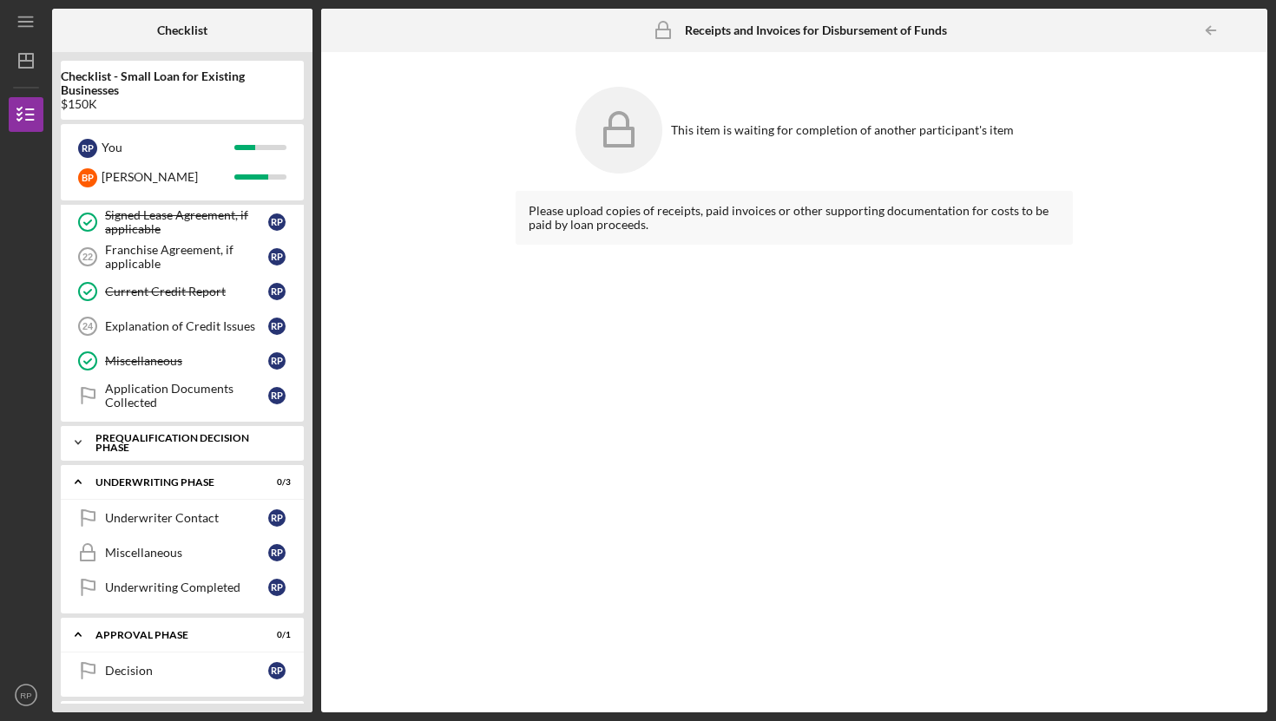
click at [137, 440] on div "Prequalification Decision Phase" at bounding box center [188, 443] width 187 height 20
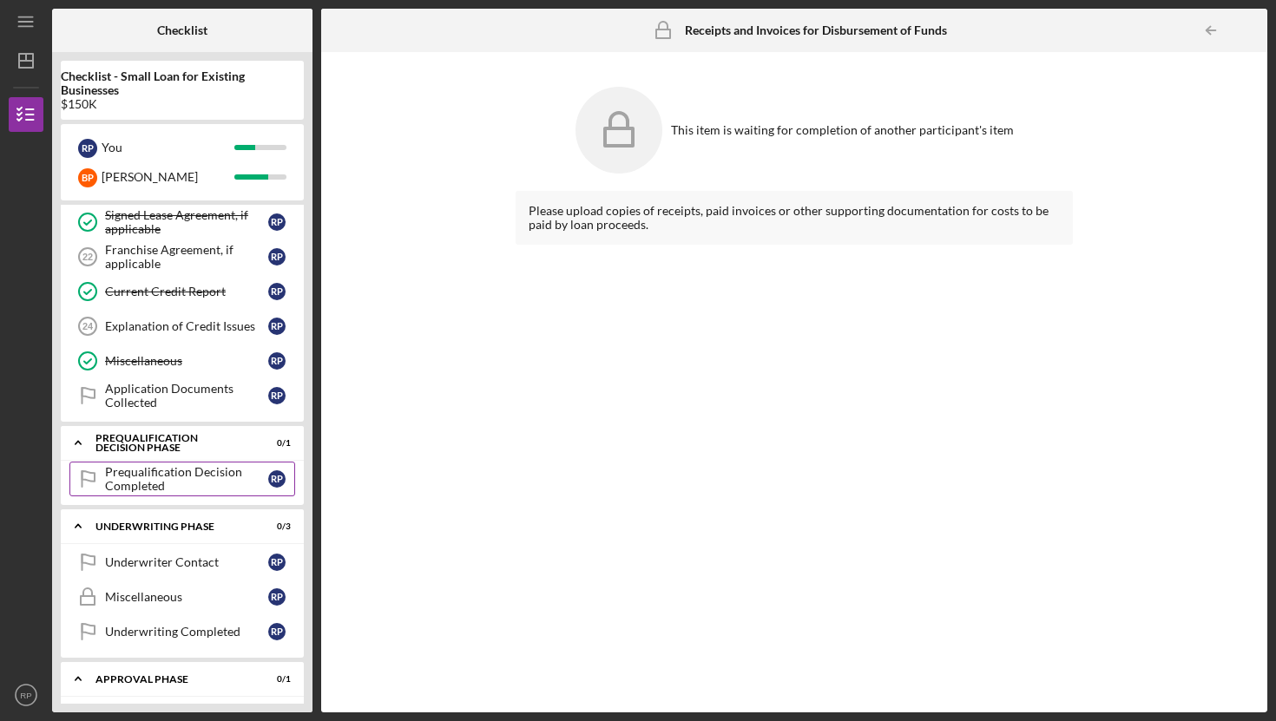
click at [142, 479] on div "Prequalification Decision Completed" at bounding box center [186, 479] width 163 height 28
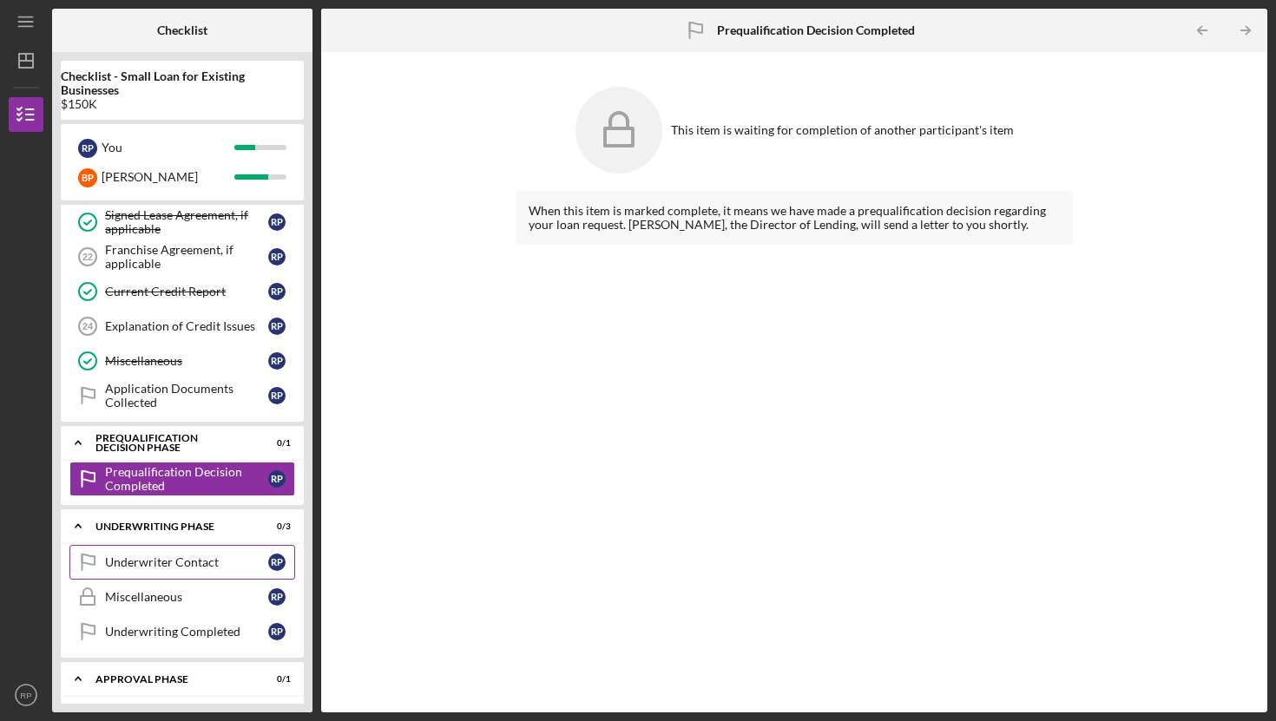
click at [169, 564] on div "Underwriter Contact" at bounding box center [186, 563] width 163 height 14
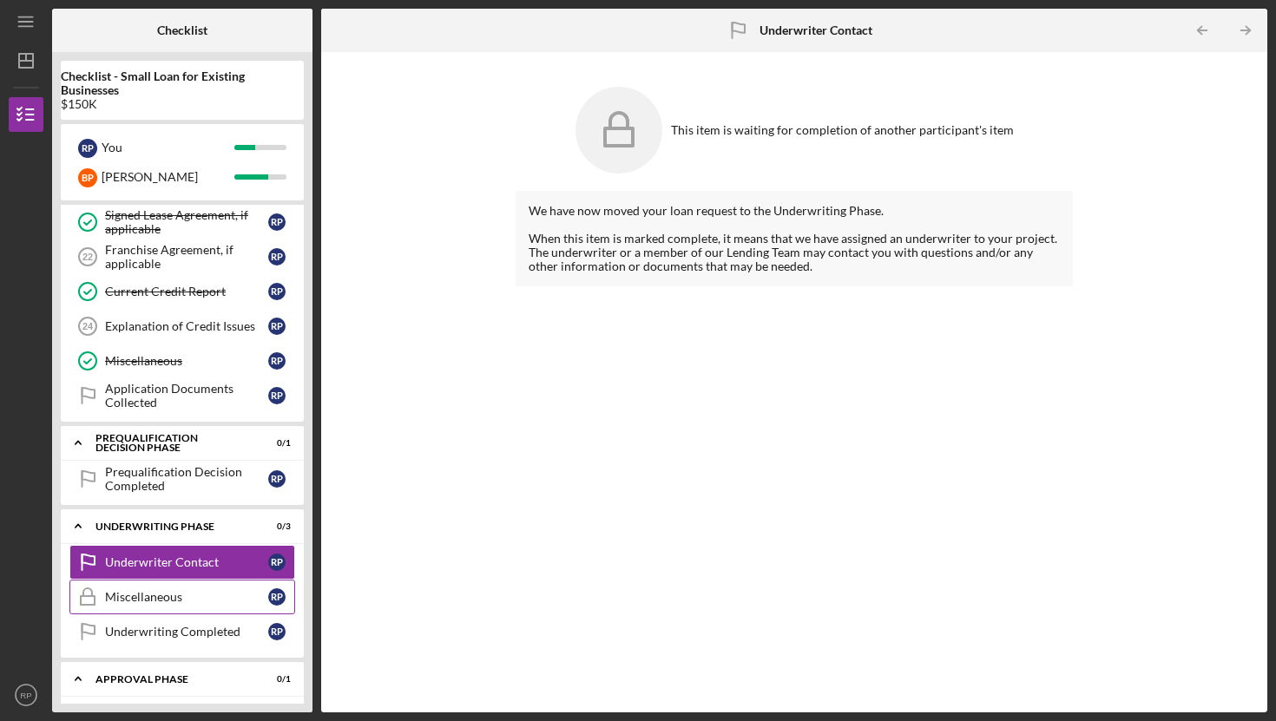
click at [146, 595] on div "Miscellaneous" at bounding box center [186, 597] width 163 height 14
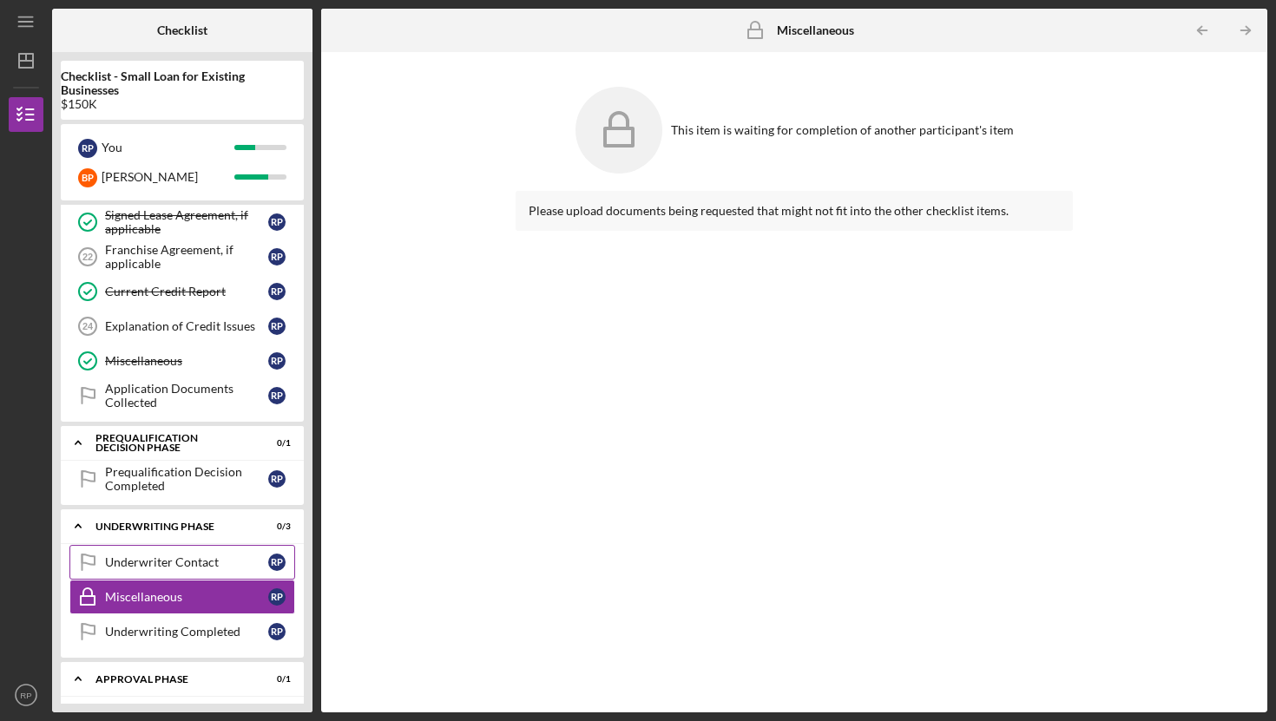
click at [139, 566] on div "Underwriter Contact" at bounding box center [186, 563] width 163 height 14
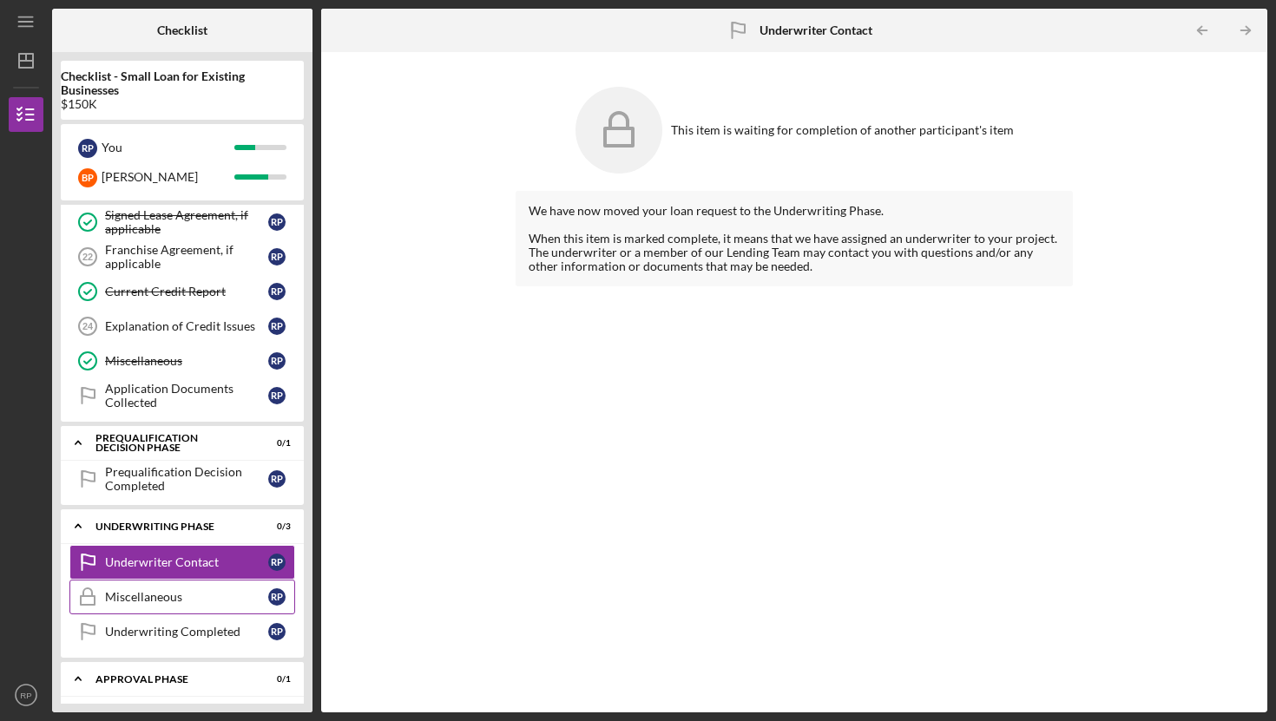
click at [127, 595] on div "Miscellaneous" at bounding box center [186, 597] width 163 height 14
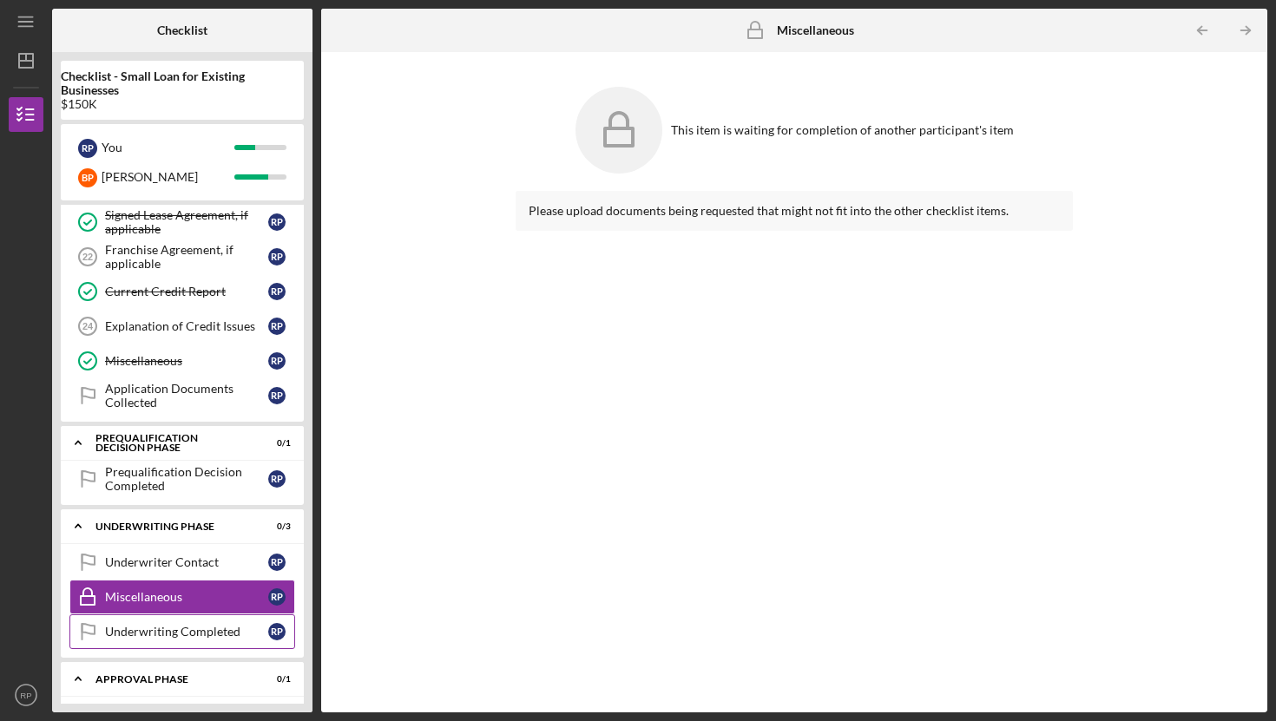
click at [118, 634] on div "Underwriting Completed" at bounding box center [186, 632] width 163 height 14
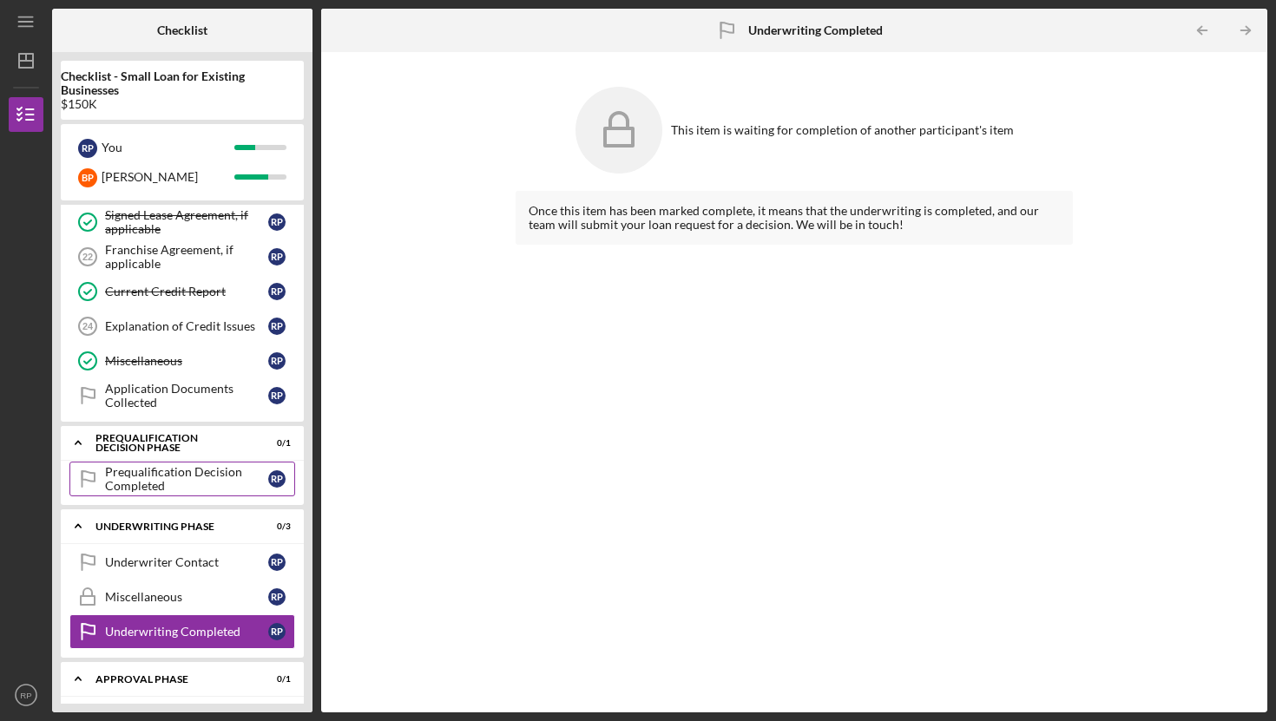
click at [122, 489] on div "Prequalification Decision Completed" at bounding box center [186, 479] width 163 height 28
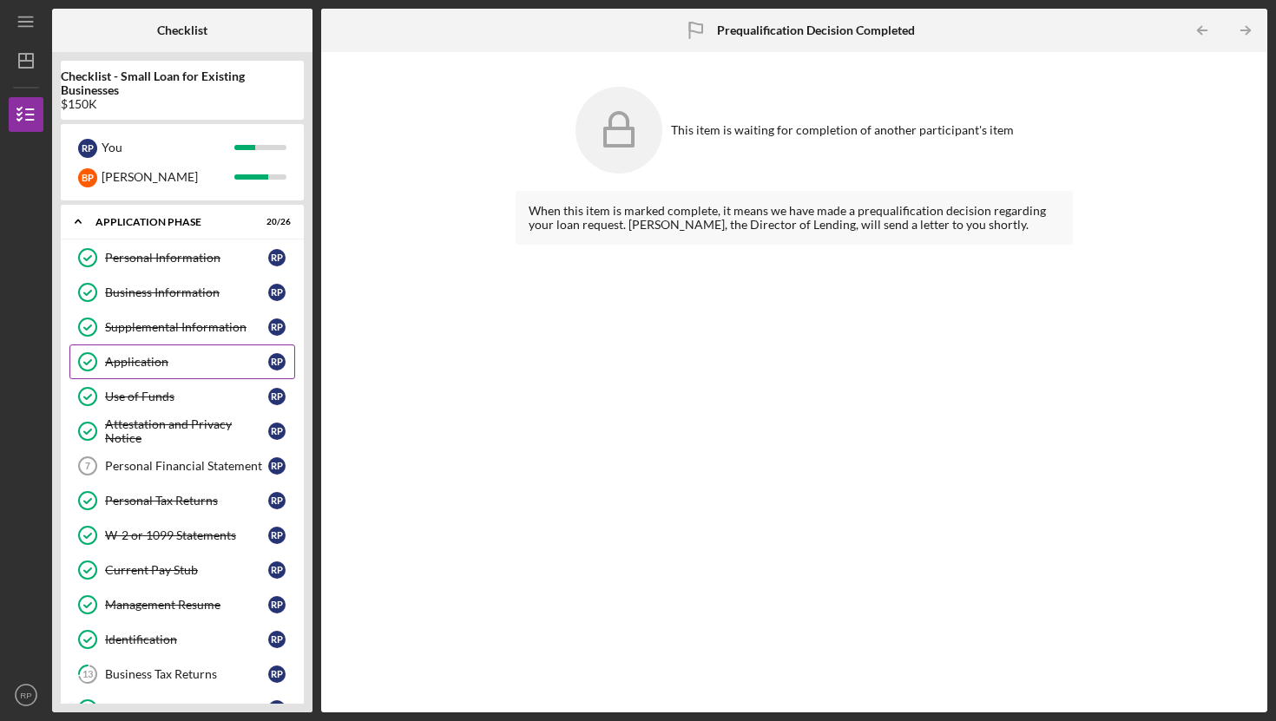
click at [130, 361] on div "Application" at bounding box center [186, 362] width 163 height 14
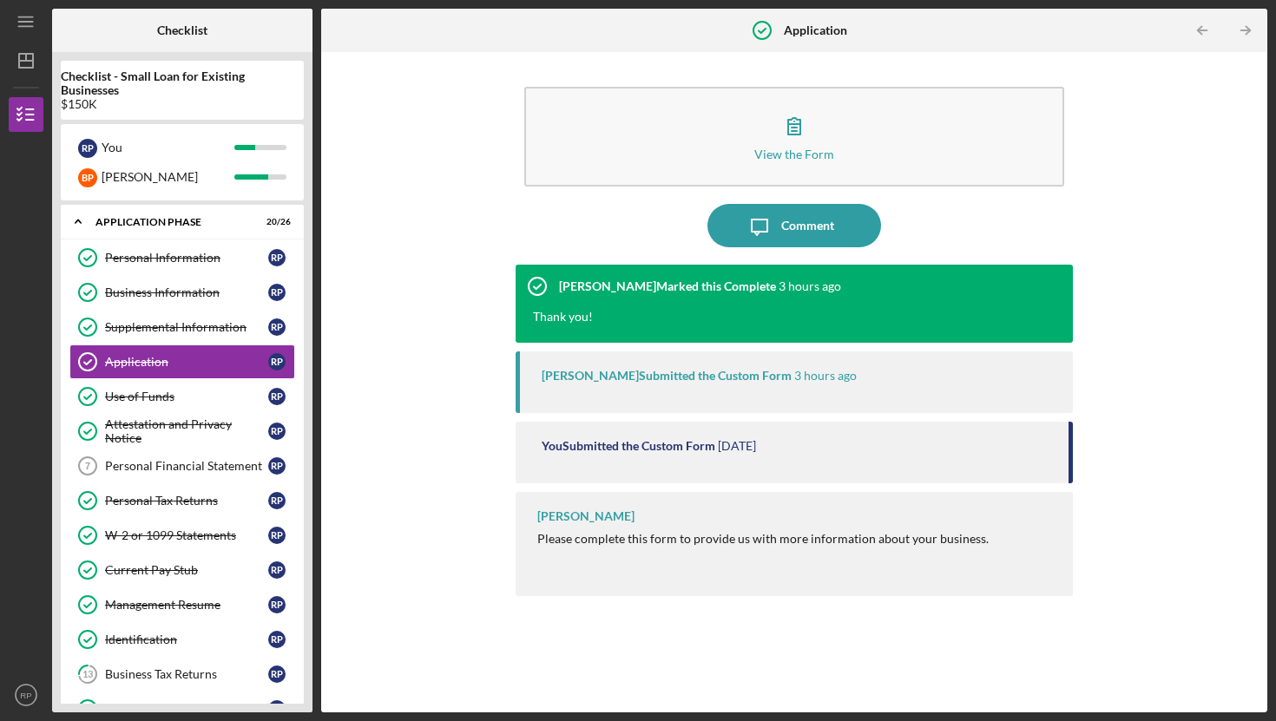
click at [372, 398] on div "View the Form Form Icon/Message Comment [PERSON_NAME] Marked this Complete 3 ho…" at bounding box center [794, 382] width 929 height 643
click at [188, 468] on div "Personal Financial Statement" at bounding box center [186, 466] width 163 height 14
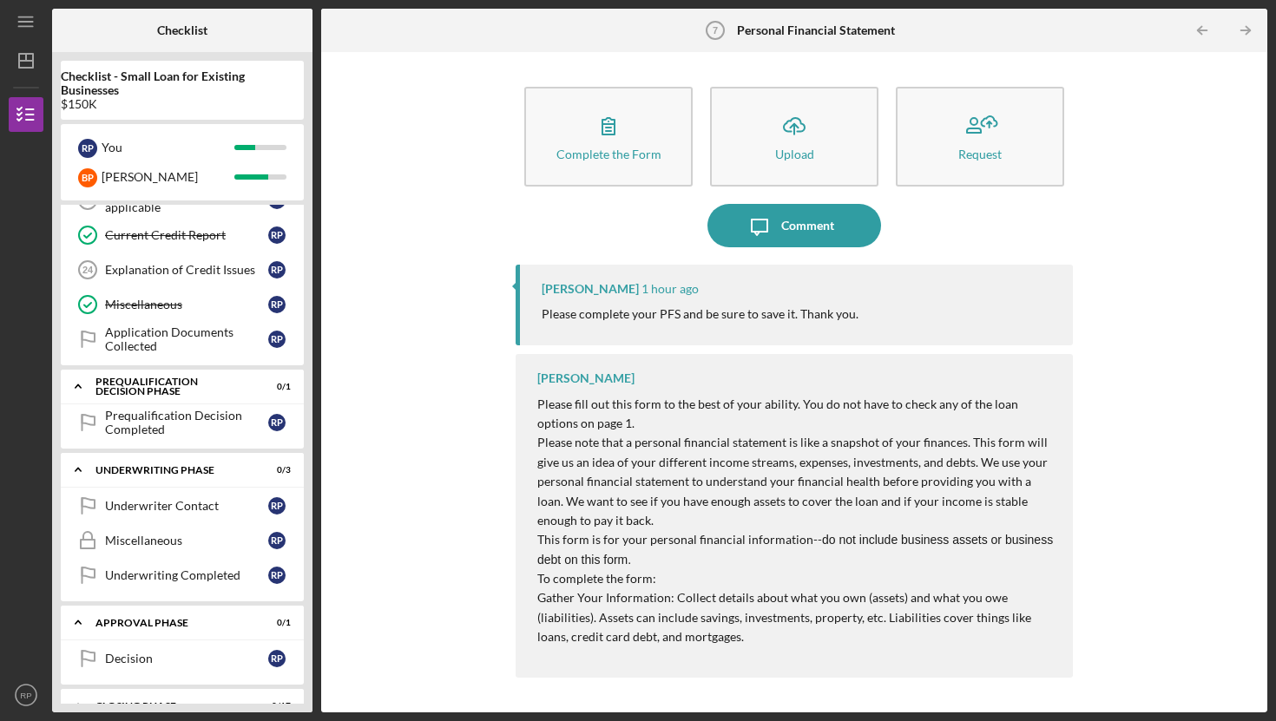
scroll to position [785, 0]
click at [132, 418] on div "Prequalification Decision Completed" at bounding box center [186, 425] width 163 height 28
